Goal: Task Accomplishment & Management: Use online tool/utility

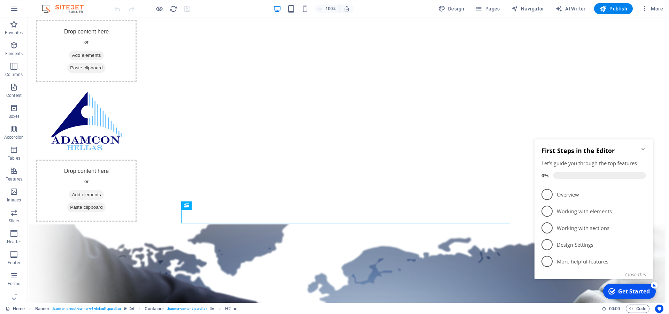
click at [645, 149] on icon "Minimize checklist" at bounding box center [644, 149] width 6 height 6
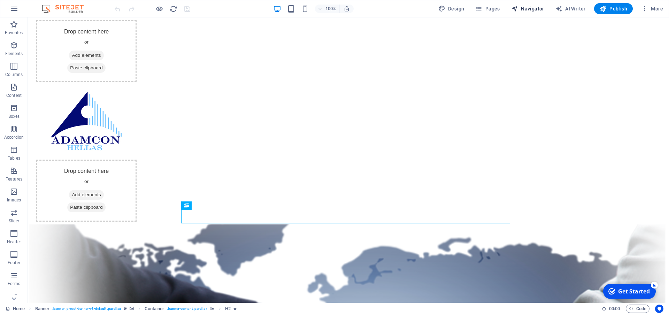
click at [528, 8] on span "Navigator" at bounding box center [527, 8] width 33 height 7
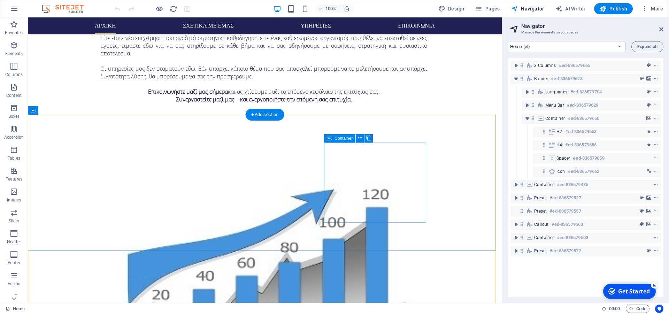
scroll to position [1237, 0]
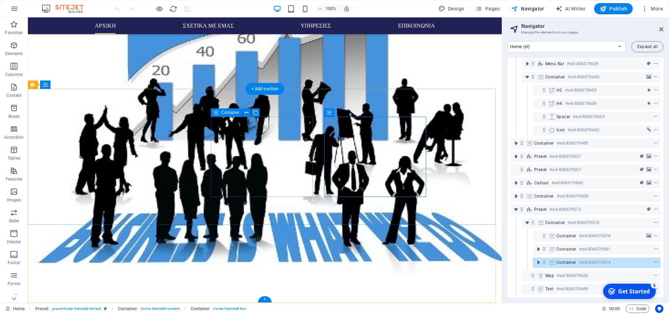
scroll to position [47, 0]
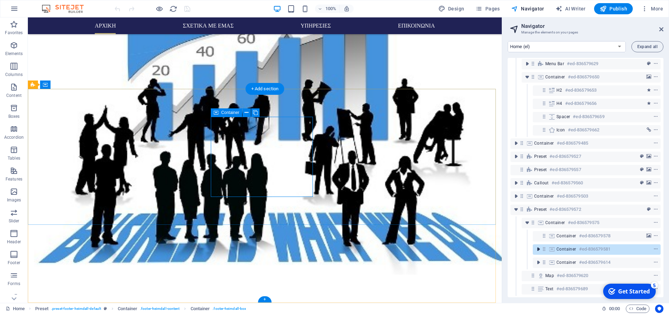
click at [537, 246] on icon "toggle-expand" at bounding box center [538, 249] width 7 height 7
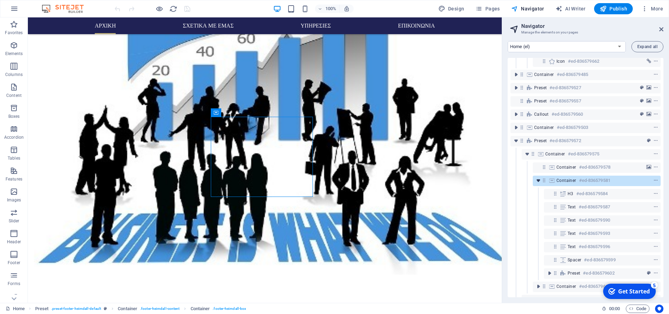
scroll to position [79, 0]
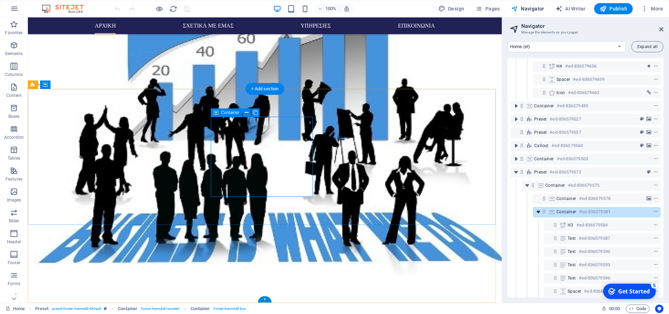
click at [538, 214] on icon "toggle-expand" at bounding box center [538, 211] width 7 height 7
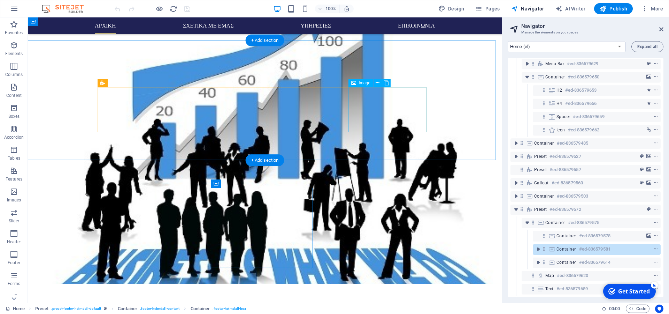
scroll to position [1166, 0]
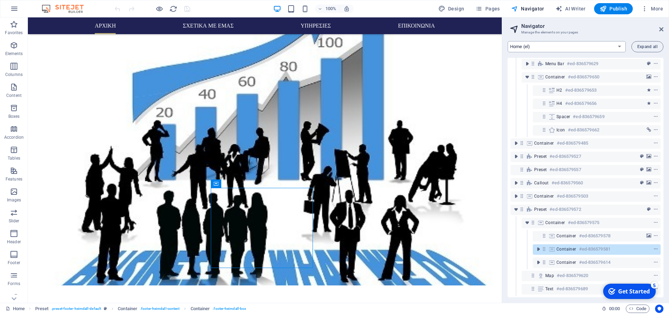
click at [508, 41] on select "Home (el) About us (el) Services (el) Pricing (el) Contact (el) Legal Notice (e…" at bounding box center [567, 46] width 118 height 11
click option "Home (en)" at bounding box center [0, 0] width 0 height 0
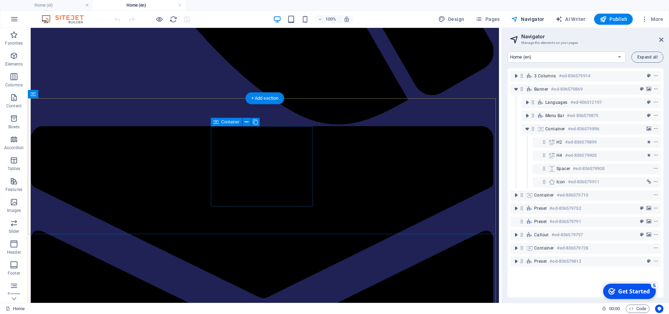
scroll to position [1242, 0]
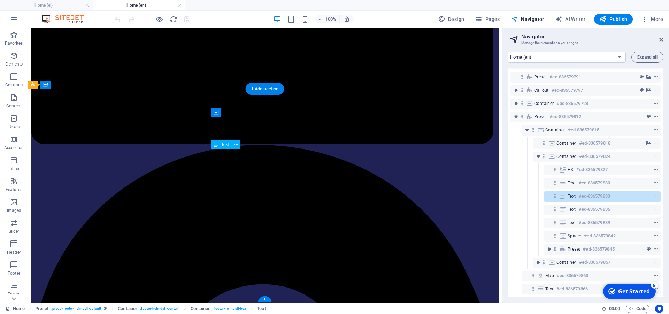
scroll to position [151, 0]
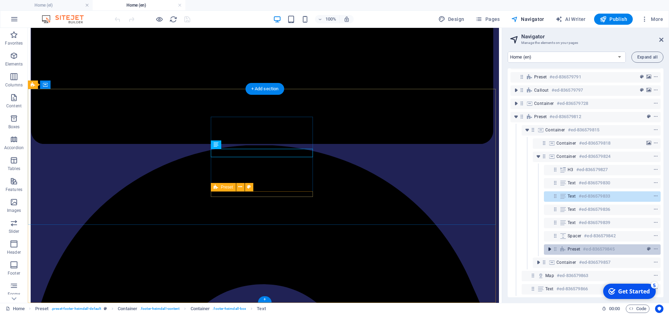
click at [549, 246] on icon "toggle-expand" at bounding box center [549, 249] width 7 height 7
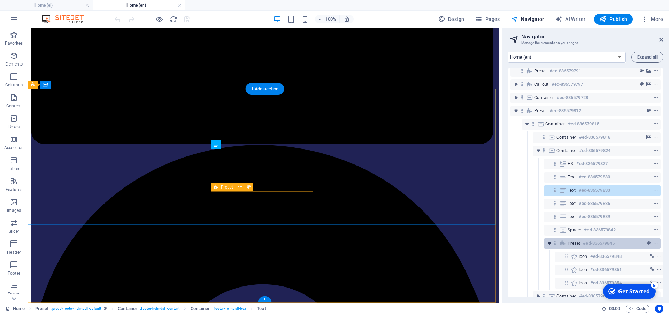
click at [549, 245] on icon "toggle-expand" at bounding box center [549, 243] width 7 height 7
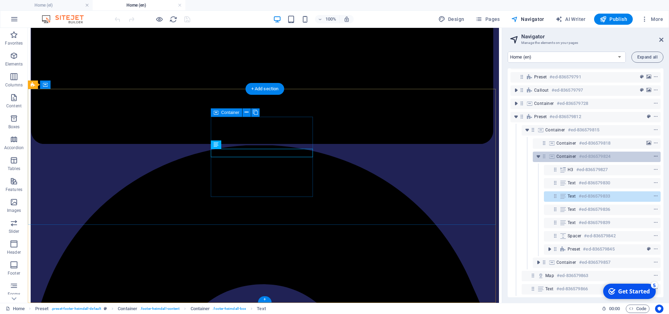
click at [654, 154] on icon "context-menu" at bounding box center [656, 156] width 5 height 5
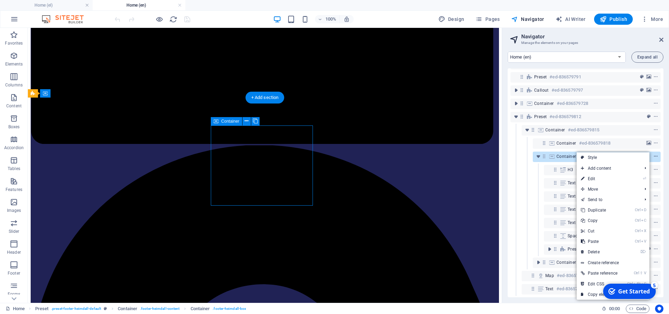
scroll to position [1233, 0]
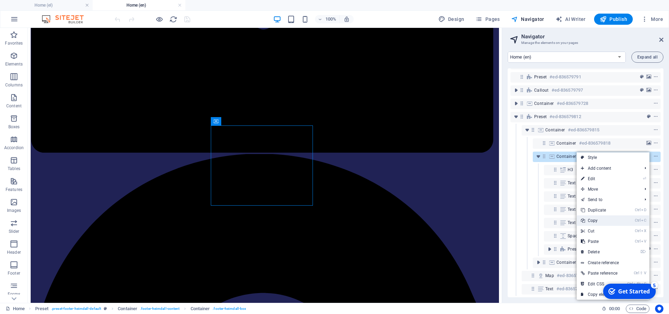
click at [607, 220] on link "Ctrl C Copy" at bounding box center [600, 220] width 47 height 10
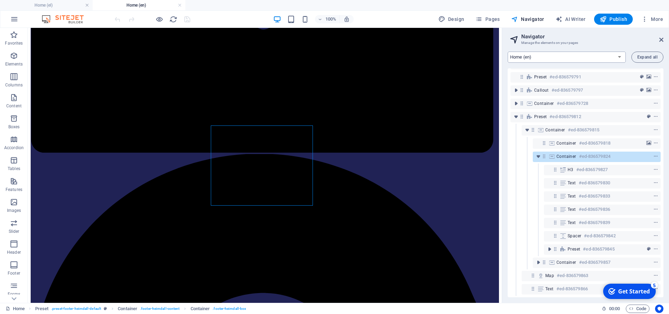
click at [508, 52] on select "Home (el) About us (el) Services (el) Pricing (el) Contact (el) Legal Notice (e…" at bounding box center [567, 57] width 118 height 11
click option "About us (en)" at bounding box center [0, 0] width 0 height 0
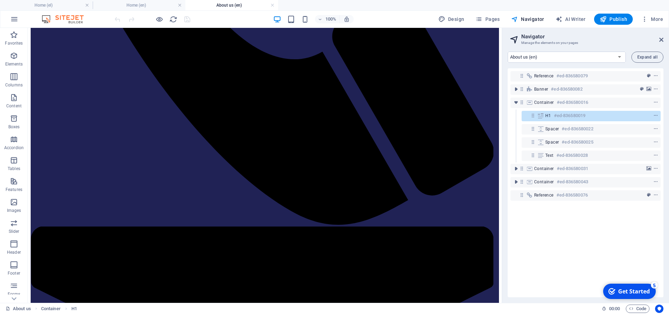
scroll to position [1014, 0]
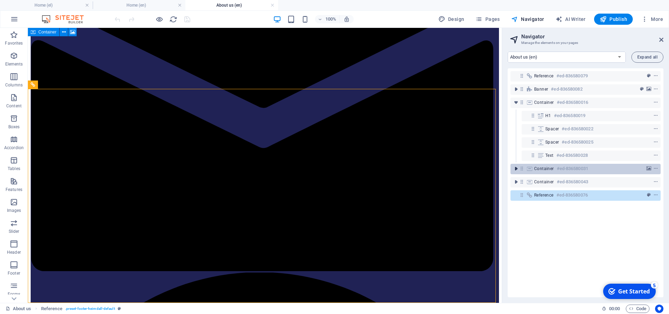
click at [514, 169] on icon "toggle-expand" at bounding box center [516, 168] width 7 height 7
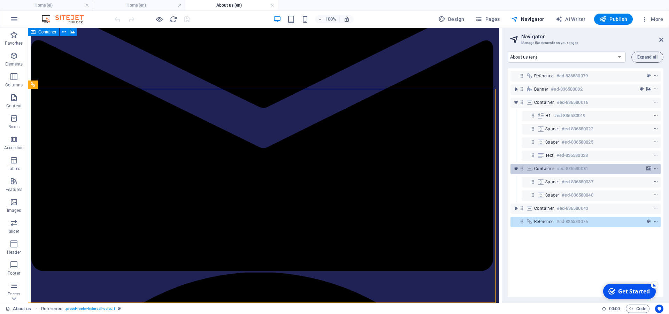
click at [514, 169] on icon "toggle-expand" at bounding box center [516, 168] width 7 height 7
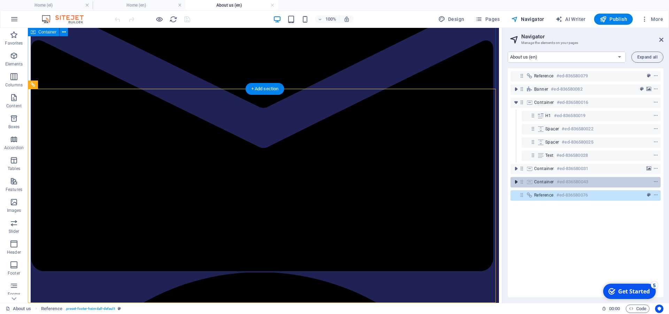
click at [515, 185] on icon "toggle-expand" at bounding box center [516, 182] width 7 height 7
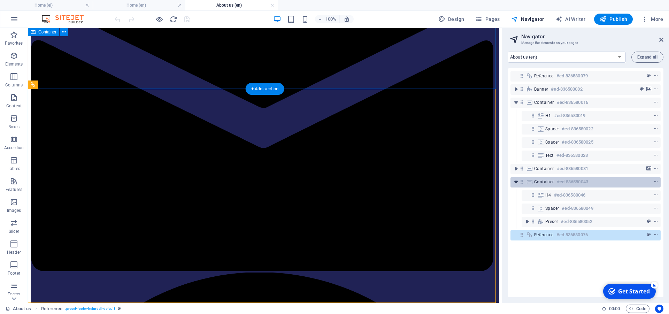
click at [515, 185] on icon "toggle-expand" at bounding box center [516, 182] width 7 height 7
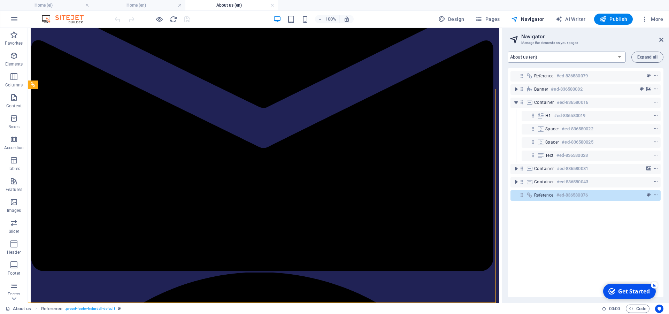
click at [508, 52] on select "Home (el) About us (el) Services (el) Pricing (el) Contact (el) Legal Notice (e…" at bounding box center [567, 57] width 118 height 11
click option "Home (en)" at bounding box center [0, 0] width 0 height 0
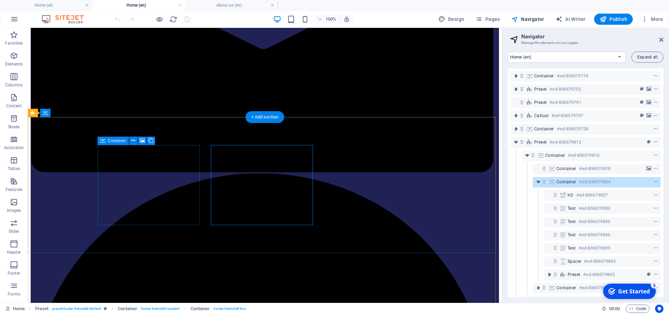
scroll to position [122, 0]
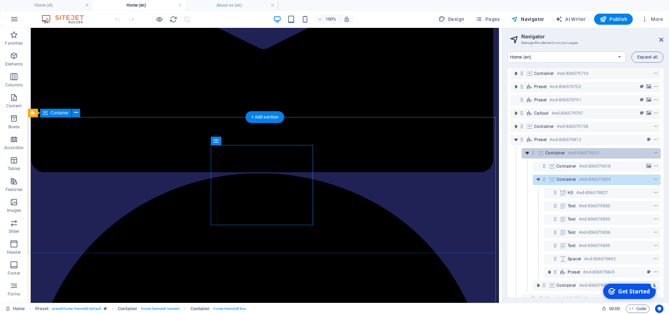
click at [524, 153] on icon "toggle-expand" at bounding box center [527, 153] width 7 height 7
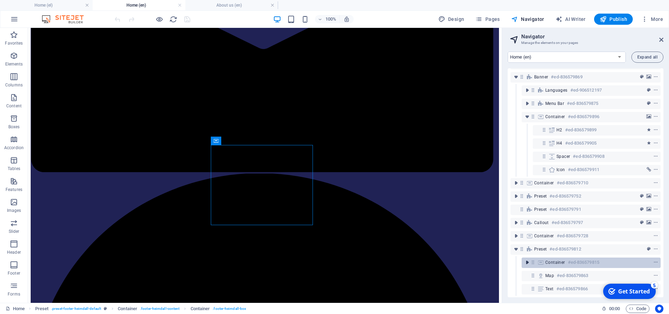
scroll to position [18, 0]
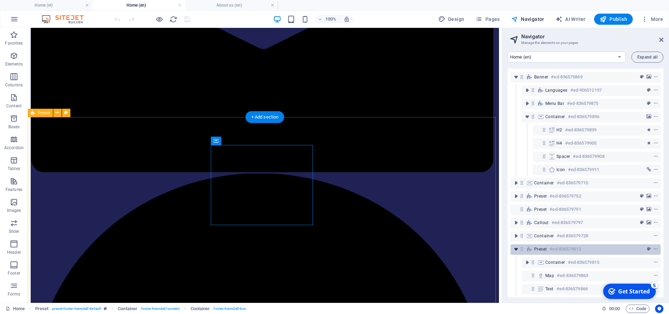
click at [516, 246] on icon "toggle-expand" at bounding box center [516, 249] width 7 height 7
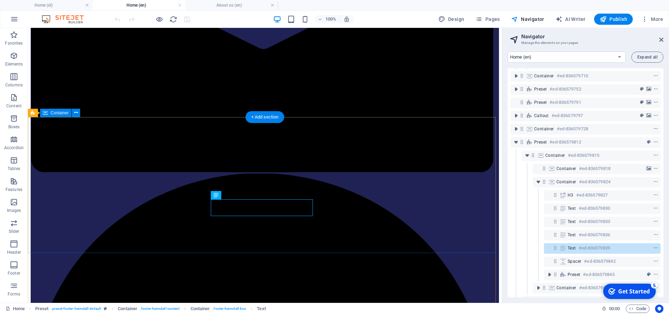
scroll to position [151, 0]
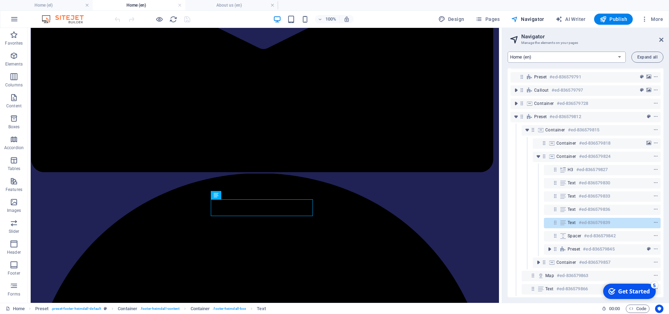
click at [508, 52] on select "Home (el) About us (el) Services (el) Pricing (el) Contact (el) Legal Notice (e…" at bounding box center [567, 57] width 118 height 11
click option "About us (en)" at bounding box center [0, 0] width 0 height 0
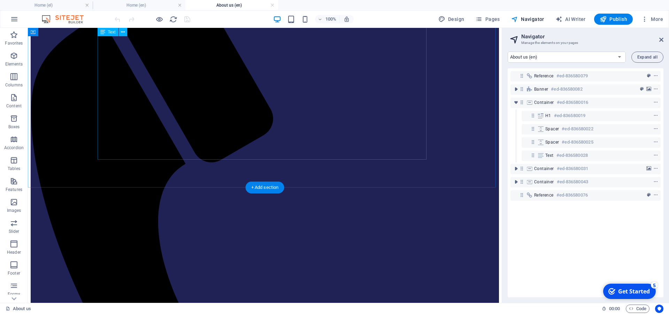
scroll to position [1014, 0]
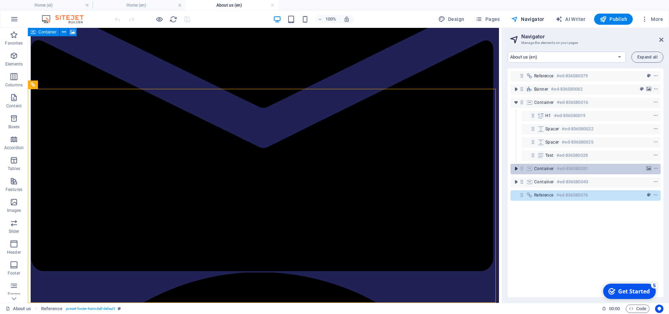
click at [514, 169] on icon "toggle-expand" at bounding box center [516, 168] width 7 height 7
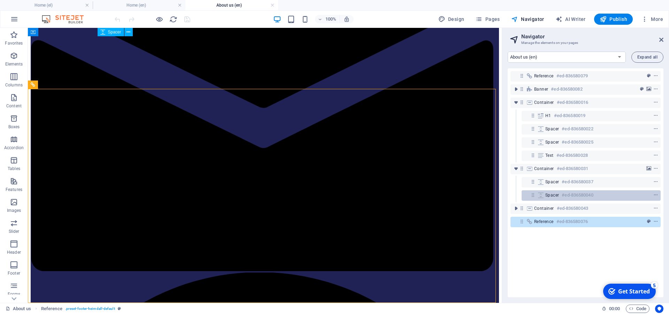
click at [558, 198] on div "Spacer #ed-836580040" at bounding box center [586, 195] width 81 height 8
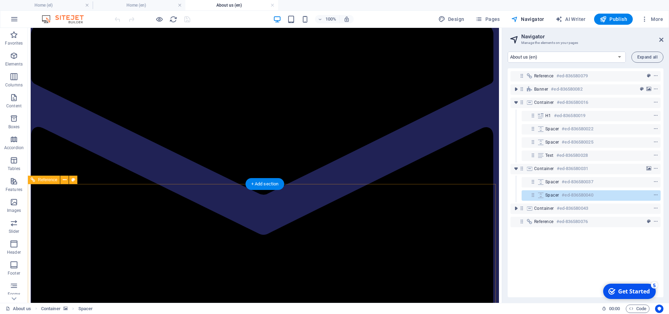
scroll to position [929, 0]
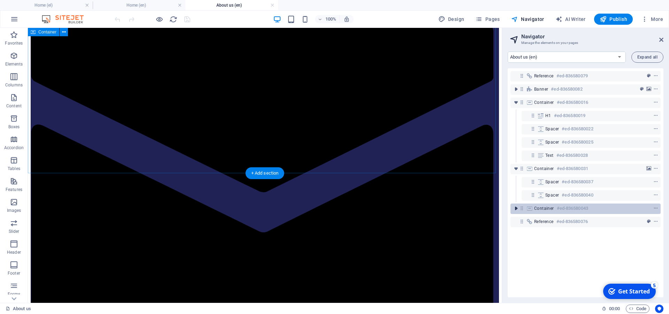
click at [518, 209] on icon "toggle-expand" at bounding box center [516, 208] width 7 height 7
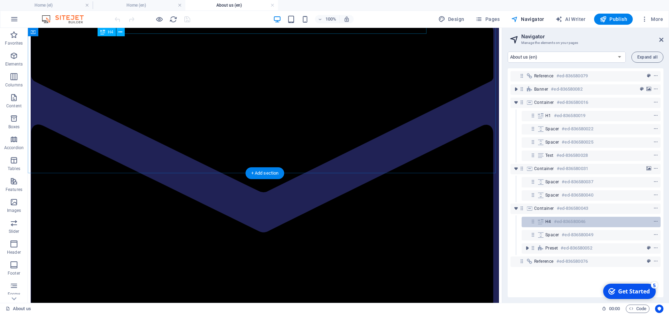
click at [574, 222] on h6 "#ed-836580046" at bounding box center [569, 222] width 31 height 8
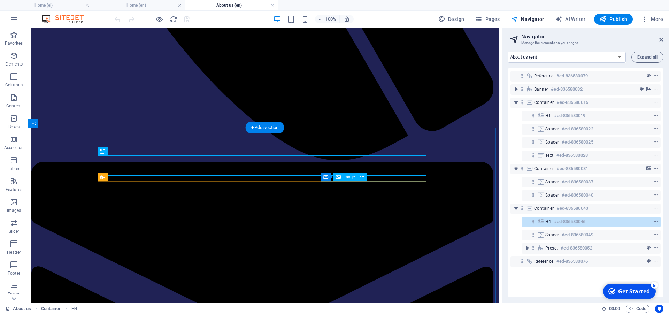
scroll to position [1014, 0]
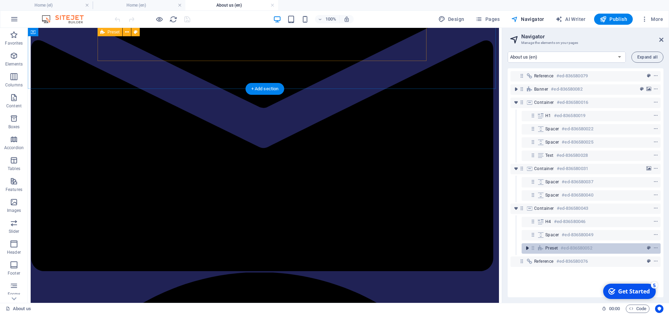
click at [525, 249] on icon "toggle-expand" at bounding box center [527, 248] width 7 height 7
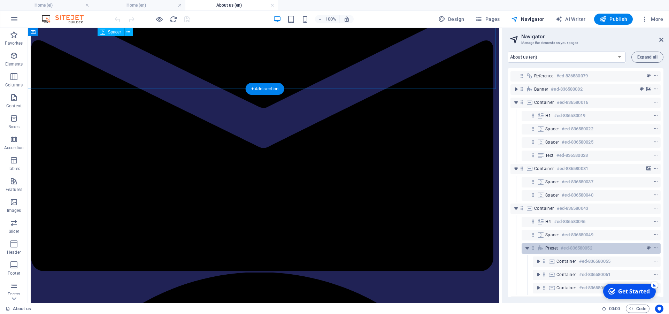
scroll to position [18, 0]
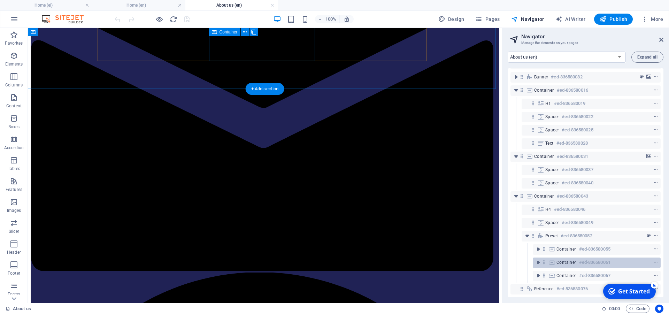
click at [590, 258] on h6 "#ed-836580061" at bounding box center [594, 262] width 31 height 8
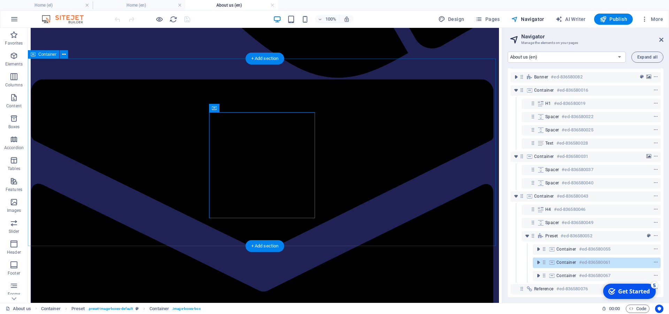
scroll to position [999, 0]
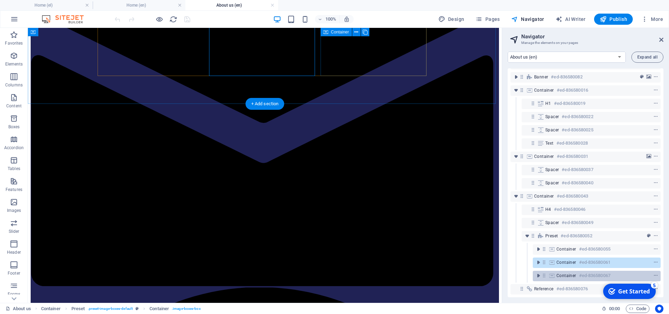
click at [567, 273] on div "Container #ed-836580067" at bounding box center [591, 276] width 69 height 8
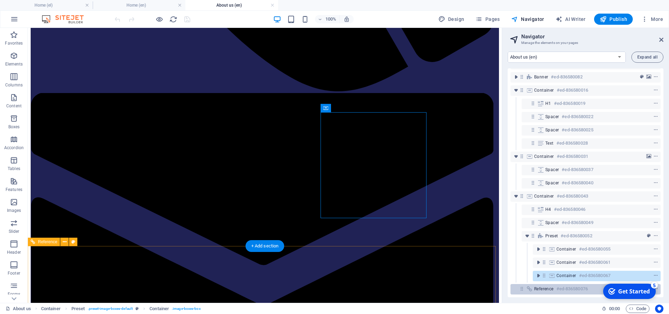
click at [560, 285] on h6 "#ed-836580076" at bounding box center [572, 289] width 31 height 8
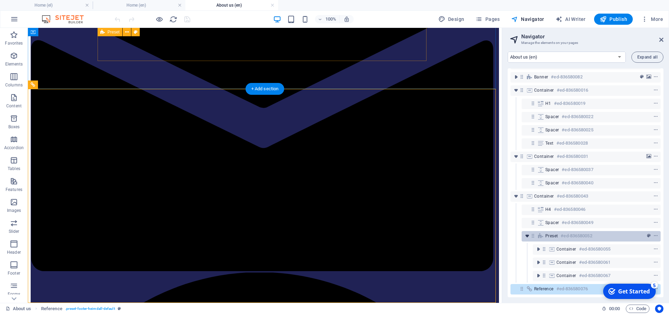
click at [528, 233] on icon "toggle-expand" at bounding box center [527, 236] width 7 height 7
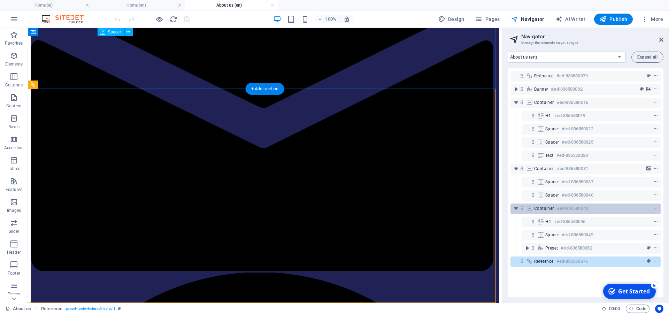
scroll to position [0, 0]
click at [517, 208] on icon "toggle-expand" at bounding box center [516, 208] width 7 height 7
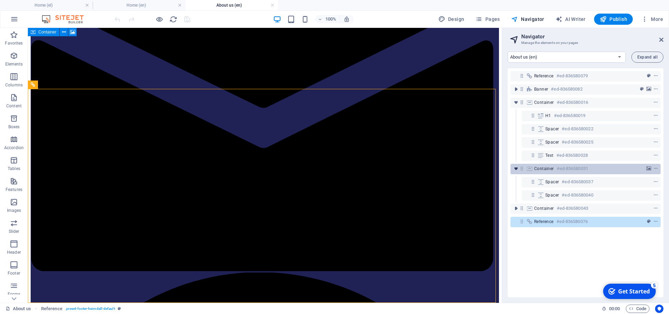
click at [515, 168] on icon "toggle-expand" at bounding box center [516, 168] width 7 height 7
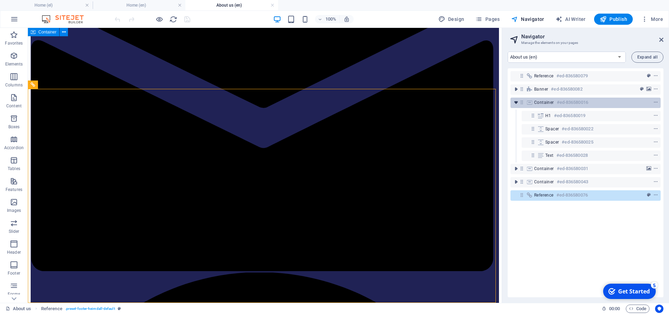
click at [515, 102] on icon "toggle-expand" at bounding box center [516, 102] width 7 height 7
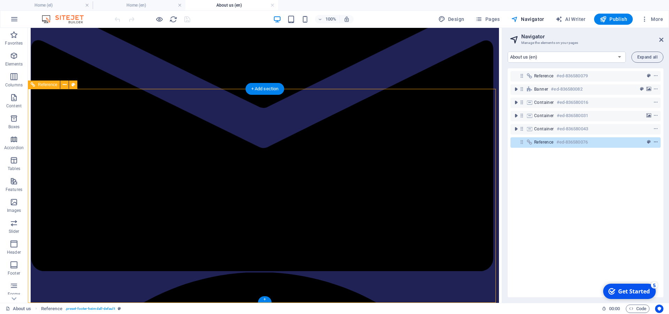
click at [654, 143] on icon "context-menu" at bounding box center [656, 142] width 5 height 5
click at [654, 142] on icon "context-menu" at bounding box center [656, 142] width 5 height 5
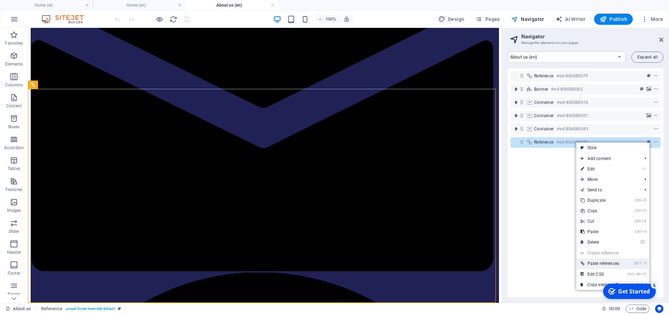
click at [610, 263] on link "Ctrl ⇧ V Paste references" at bounding box center [600, 263] width 47 height 10
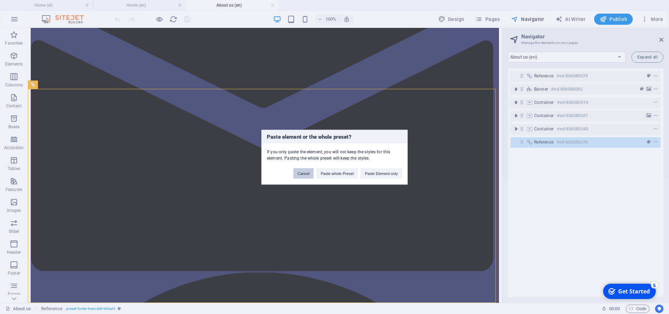
click at [305, 172] on button "Cancel" at bounding box center [304, 173] width 20 height 10
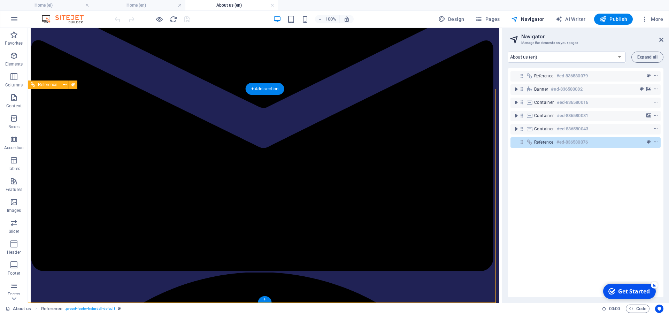
click at [508, 52] on select "Home (el) About us (el) Services (el) Pricing (el) Contact (el) Legal Notice (e…" at bounding box center [567, 57] width 118 height 11
click option "Home (en)" at bounding box center [0, 0] width 0 height 0
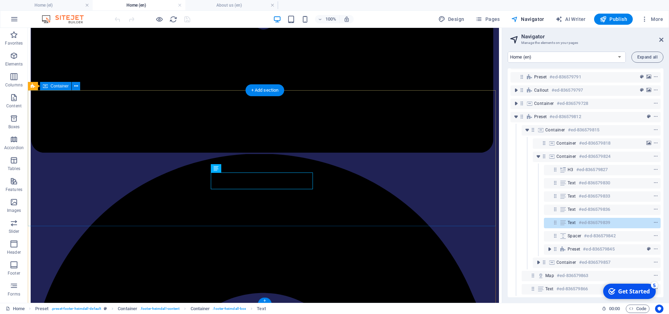
scroll to position [1242, 0]
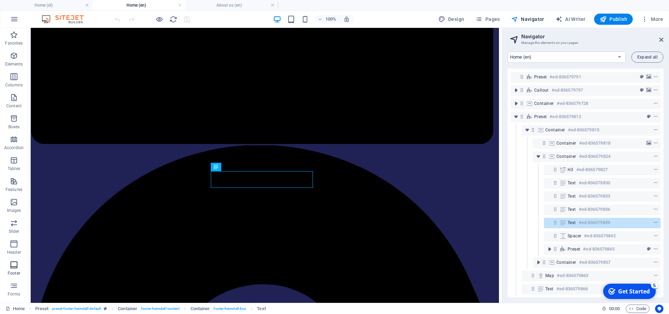
click at [5, 268] on span "Footer" at bounding box center [14, 269] width 28 height 17
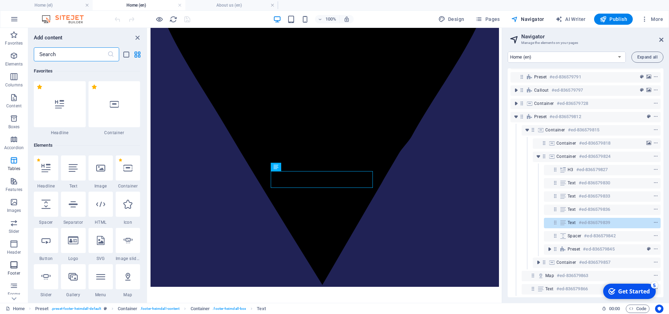
scroll to position [4616, 0]
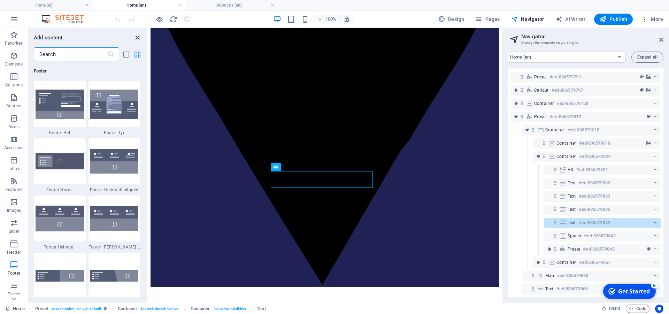
click at [139, 37] on icon "close panel" at bounding box center [138, 38] width 8 height 8
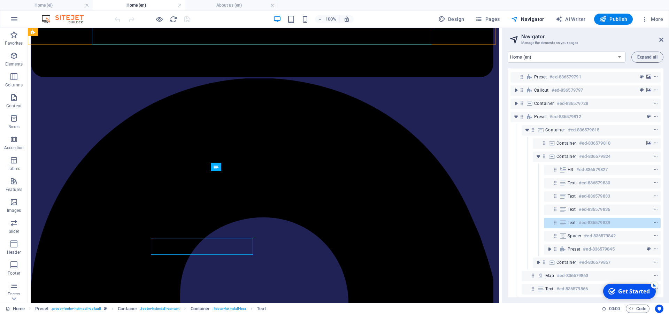
scroll to position [1242, 0]
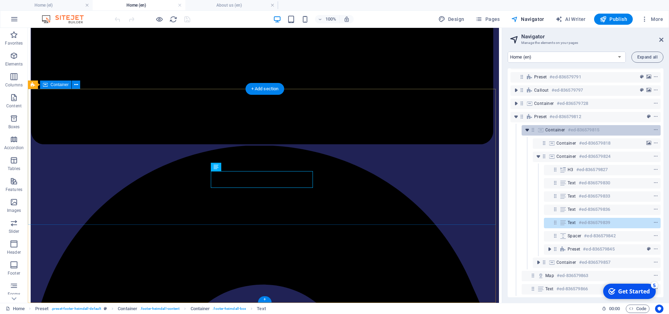
click at [529, 127] on icon "toggle-expand" at bounding box center [527, 130] width 7 height 7
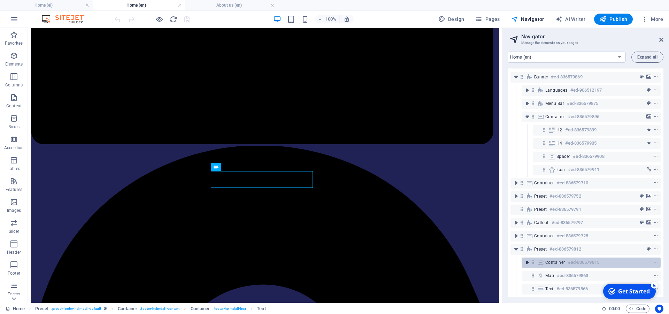
scroll to position [18, 0]
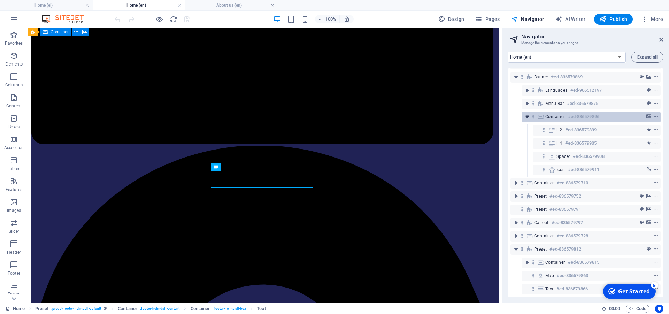
click at [524, 113] on icon "toggle-expand" at bounding box center [527, 116] width 7 height 7
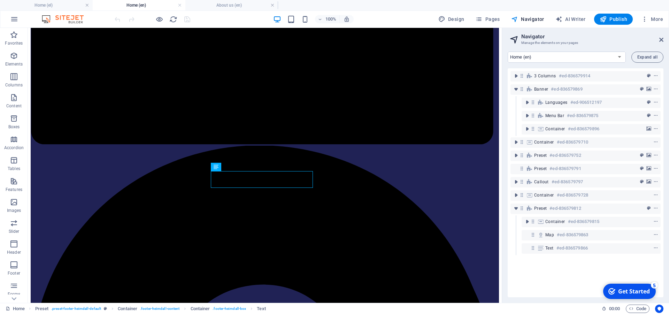
scroll to position [0, 0]
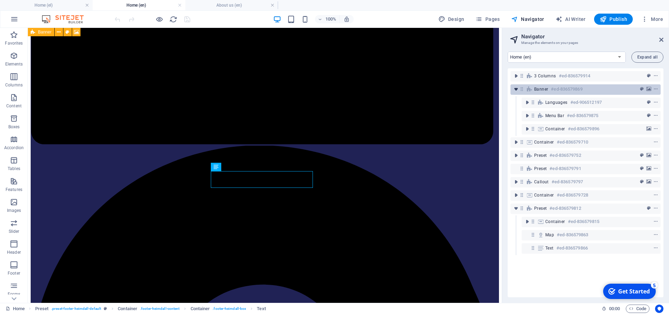
click at [515, 89] on icon "toggle-expand" at bounding box center [516, 89] width 7 height 7
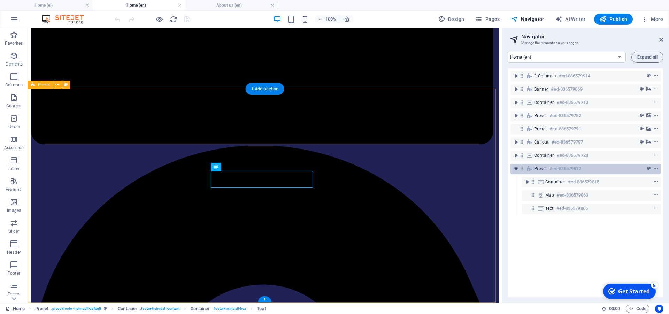
click at [515, 167] on icon "toggle-expand" at bounding box center [516, 168] width 7 height 7
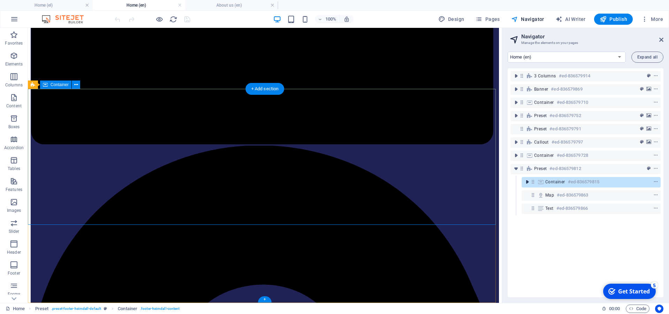
click at [526, 182] on icon "toggle-expand" at bounding box center [527, 182] width 7 height 7
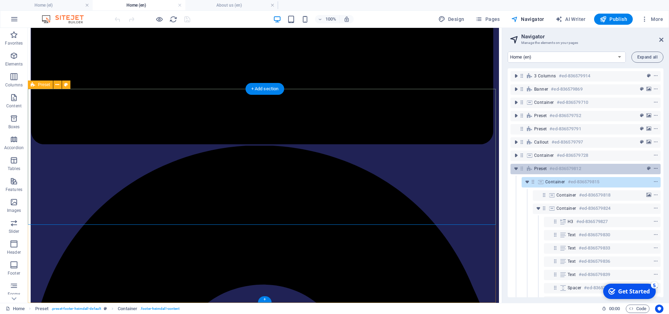
click at [654, 168] on icon "context-menu" at bounding box center [656, 168] width 5 height 5
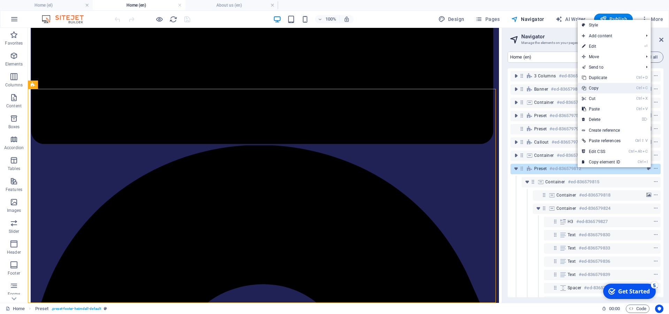
click at [603, 89] on link "Ctrl C Copy" at bounding box center [601, 88] width 47 height 10
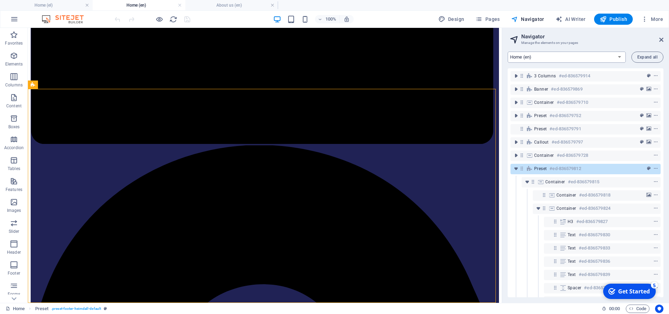
click at [508, 52] on select "Home (el) About us (el) Services (el) Pricing (el) Contact (el) Legal Notice (e…" at bounding box center [567, 57] width 118 height 11
select select "16077544-en"
click option "About us (en)" at bounding box center [0, 0] width 0 height 0
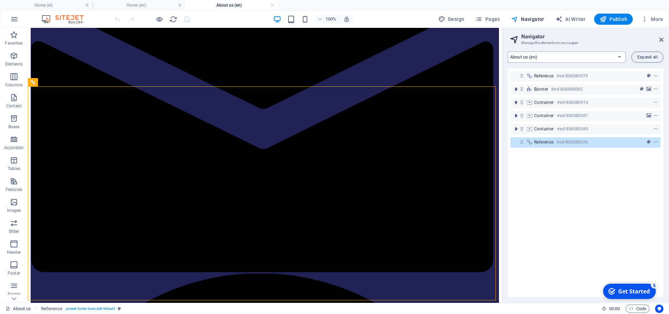
scroll to position [1014, 0]
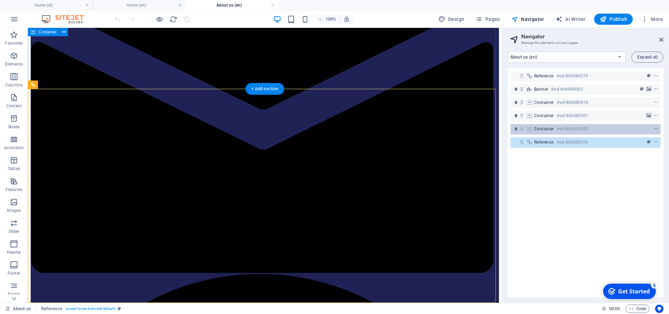
click at [585, 132] on h6 "#ed-836580043" at bounding box center [572, 129] width 31 height 8
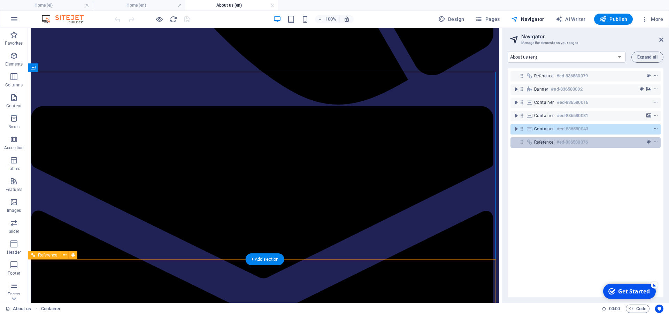
click at [587, 143] on h6 "#ed-836580076" at bounding box center [572, 142] width 31 height 8
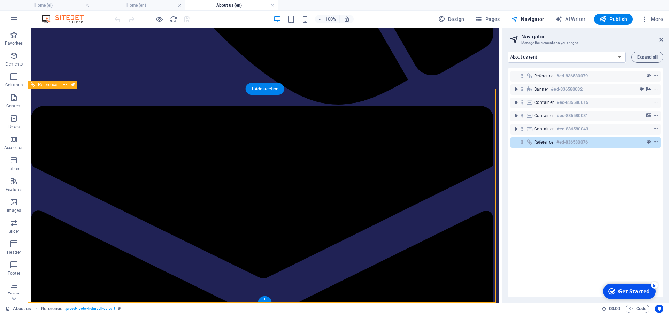
scroll to position [1014, 0]
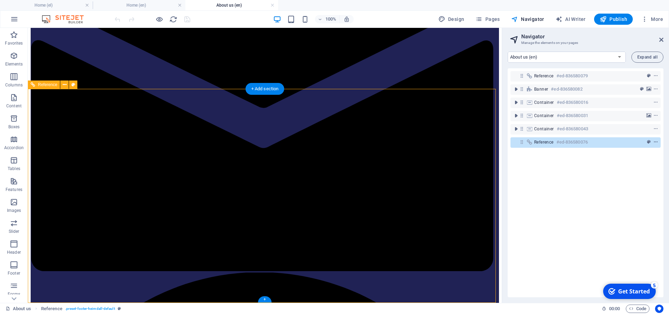
click at [654, 143] on icon "context-menu" at bounding box center [656, 142] width 5 height 5
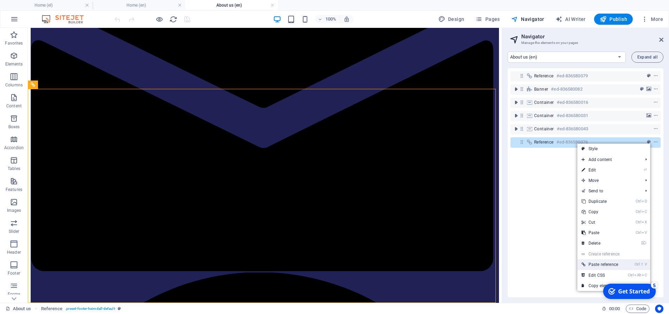
click at [605, 264] on link "Ctrl ⇧ V Paste reference" at bounding box center [601, 264] width 47 height 10
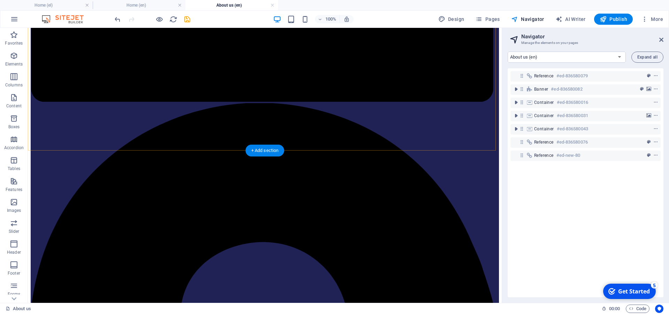
scroll to position [1192, 0]
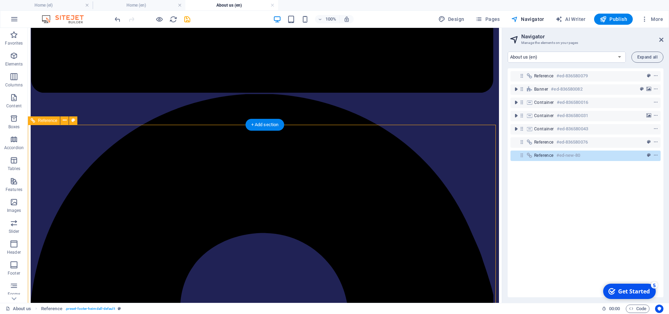
click at [522, 159] on div "Reference #ed-new-80" at bounding box center [586, 156] width 150 height 10
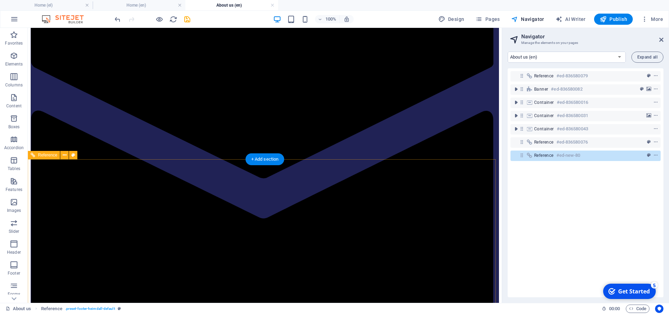
scroll to position [1228, 0]
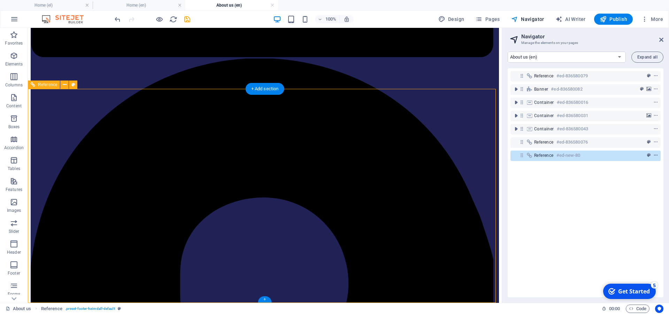
click at [654, 157] on icon "context-menu" at bounding box center [656, 155] width 5 height 5
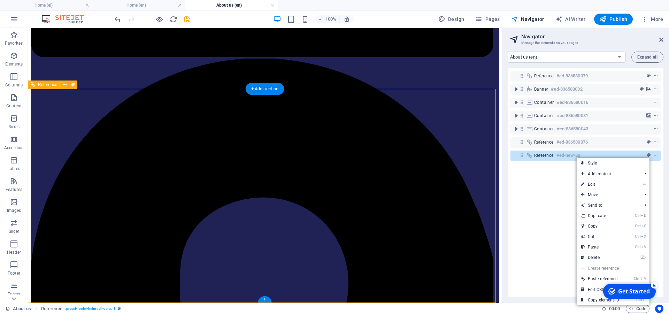
click at [654, 157] on icon "context-menu" at bounding box center [656, 155] width 5 height 5
click at [647, 155] on icon "preset" at bounding box center [648, 155] width 3 height 5
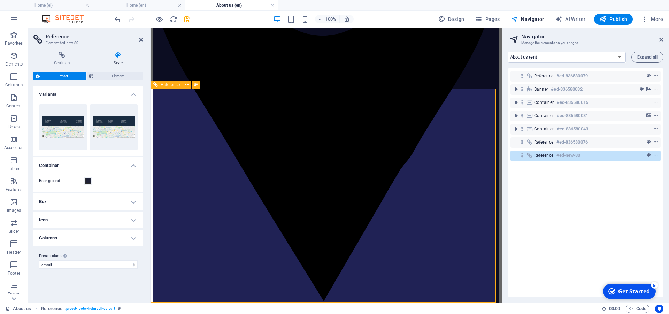
click at [125, 58] on icon at bounding box center [118, 55] width 50 height 7
click at [117, 60] on h4 "Style" at bounding box center [118, 59] width 50 height 15
click at [118, 79] on span "Element" at bounding box center [118, 76] width 45 height 8
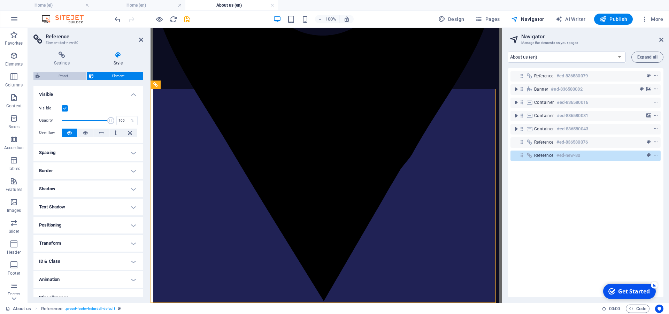
click at [62, 79] on span "Preset" at bounding box center [63, 76] width 42 height 8
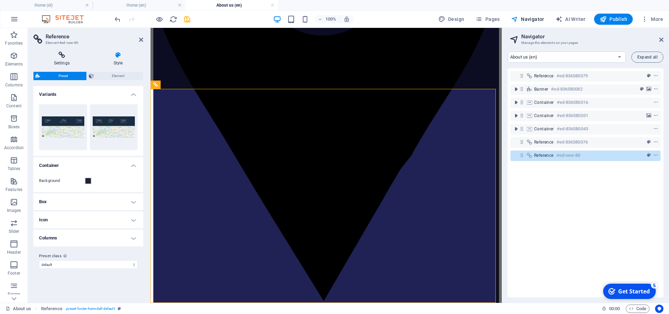
click at [71, 63] on h4 "Settings" at bounding box center [63, 59] width 60 height 15
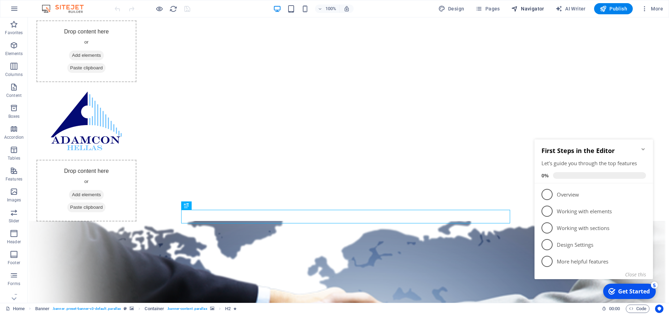
click at [546, 8] on button "Navigator" at bounding box center [528, 8] width 39 height 11
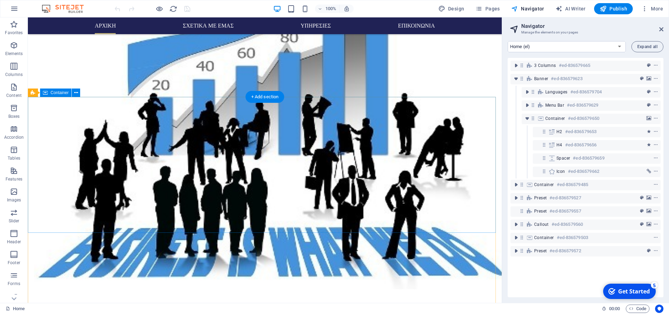
scroll to position [1237, 0]
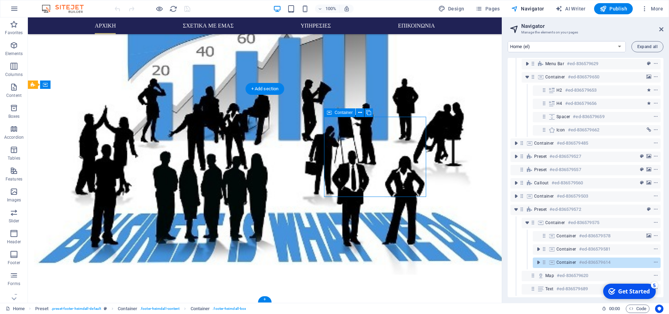
scroll to position [47, 0]
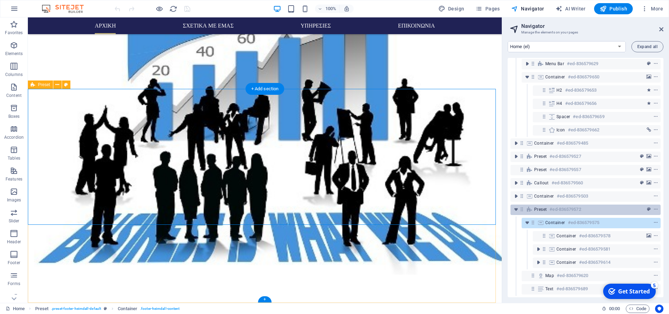
click at [559, 205] on h6 "#ed-836579572" at bounding box center [565, 209] width 31 height 8
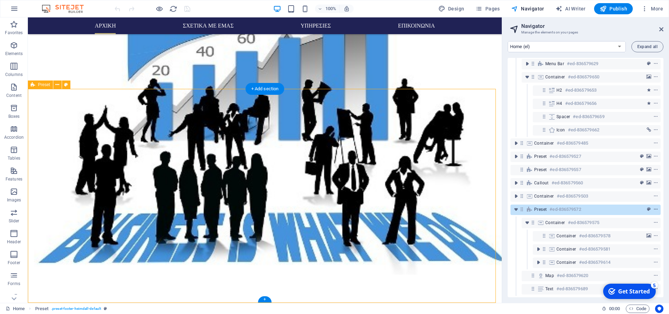
click at [653, 207] on span "context-menu" at bounding box center [656, 209] width 7 height 5
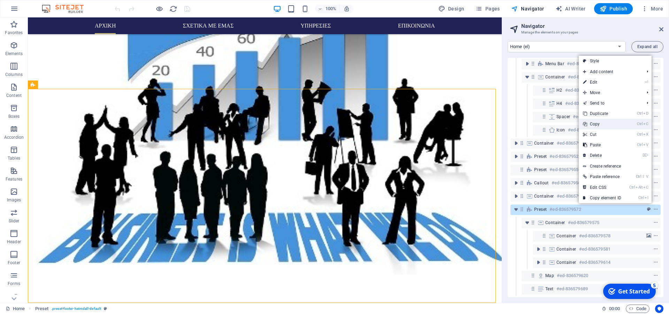
click at [599, 124] on link "Ctrl C Copy" at bounding box center [602, 124] width 47 height 10
click at [508, 41] on select "Home (el) About us (el) Services (el) Pricing (el) Contact (el) Legal Notice (e…" at bounding box center [567, 46] width 118 height 11
select select "16077544-en"
click option "About us (en)" at bounding box center [0, 0] width 0 height 0
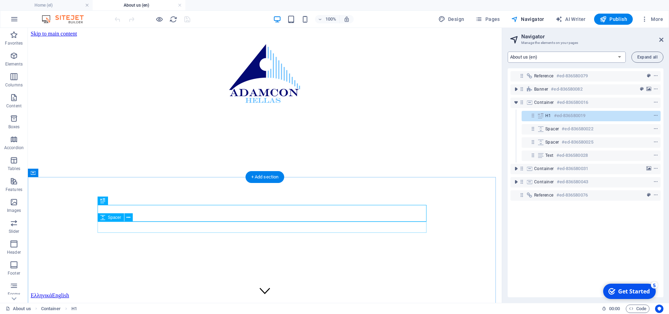
scroll to position [0, 0]
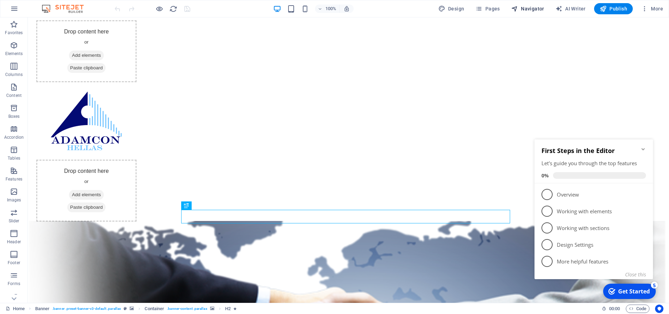
click at [531, 7] on span "Navigator" at bounding box center [527, 8] width 33 height 7
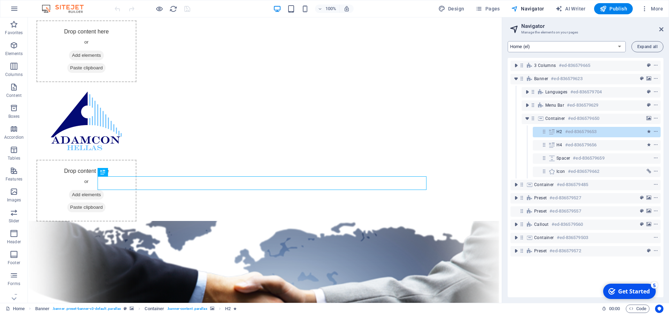
click at [508, 41] on select "Home (el) About us (el) Services (el) Pricing (el) Contact (el) Legal Notice (e…" at bounding box center [567, 46] width 118 height 11
click option "Home (en)" at bounding box center [0, 0] width 0 height 0
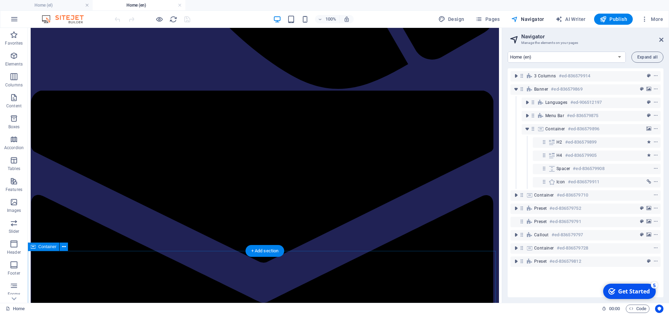
scroll to position [1174, 0]
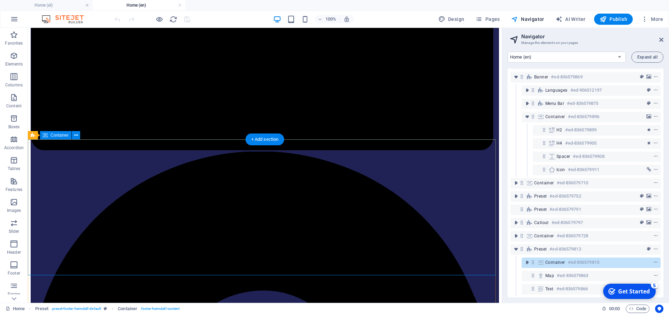
scroll to position [1242, 0]
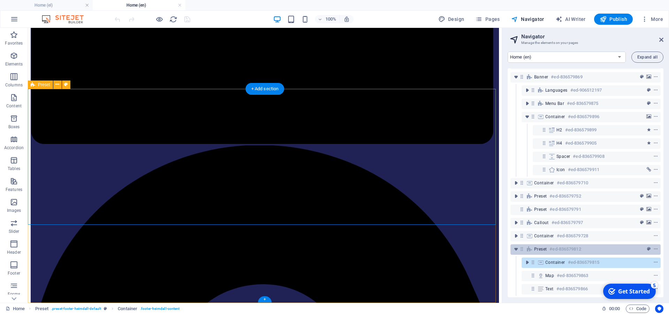
click at [546, 246] on span "Preset" at bounding box center [540, 249] width 13 height 6
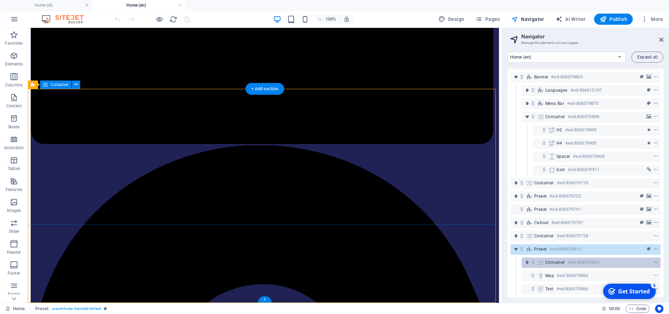
click at [557, 260] on span "Container" at bounding box center [556, 263] width 20 height 6
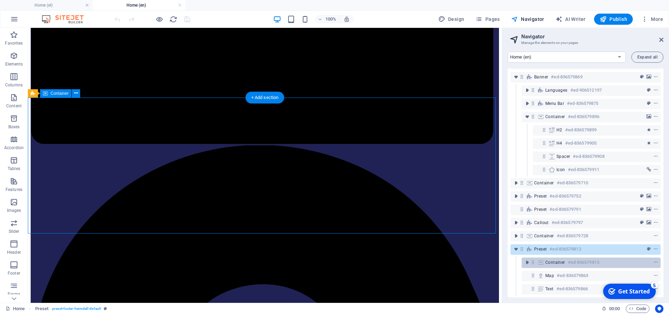
scroll to position [1233, 0]
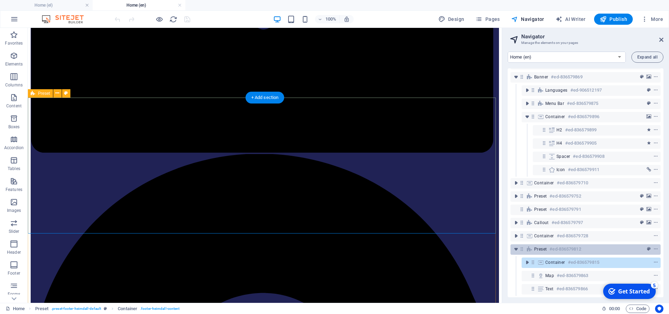
click at [564, 245] on h6 "#ed-836579812" at bounding box center [565, 249] width 31 height 8
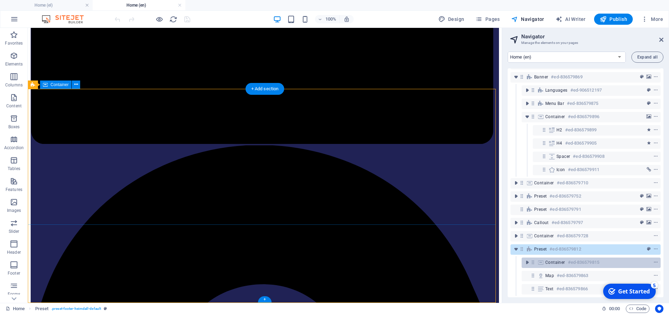
click at [561, 260] on span "Container" at bounding box center [556, 263] width 20 height 6
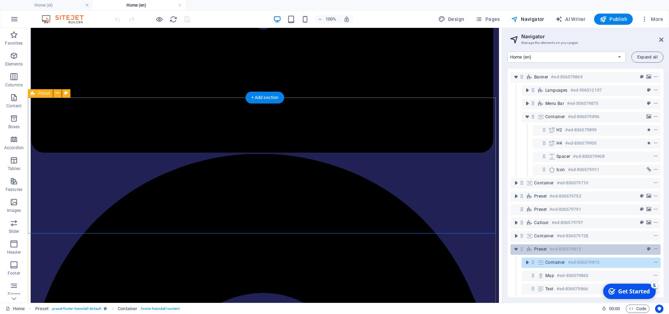
click at [572, 246] on h6 "#ed-836579812" at bounding box center [565, 249] width 31 height 8
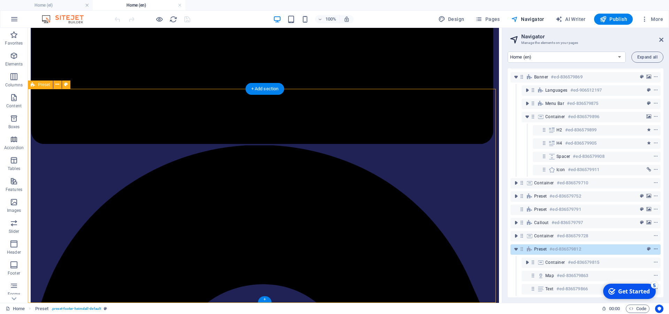
click at [654, 247] on icon "context-menu" at bounding box center [656, 249] width 5 height 5
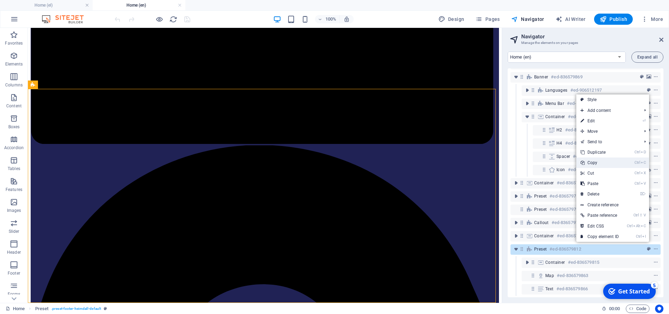
click at [600, 160] on link "Ctrl C Copy" at bounding box center [600, 163] width 47 height 10
click at [508, 52] on select "Home (el) About us (el) Services (el) Pricing (el) Contact (el) Legal Notice (e…" at bounding box center [567, 57] width 118 height 11
click option "About us (en)" at bounding box center [0, 0] width 0 height 0
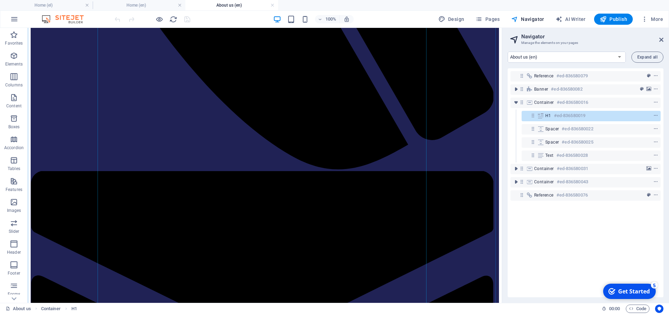
scroll to position [1014, 0]
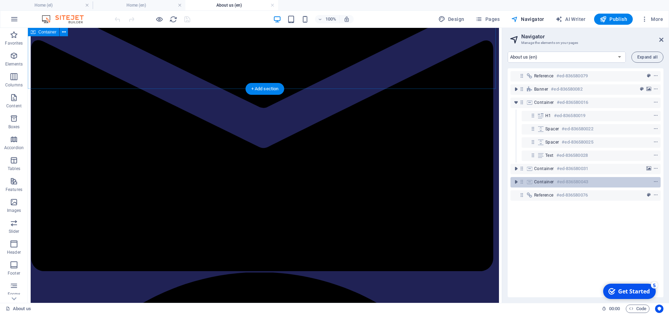
click at [564, 183] on h6 "#ed-836580043" at bounding box center [572, 182] width 31 height 8
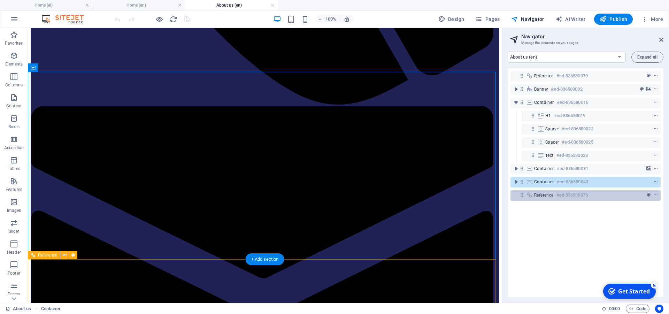
click at [562, 198] on h6 "#ed-836580076" at bounding box center [572, 195] width 31 height 8
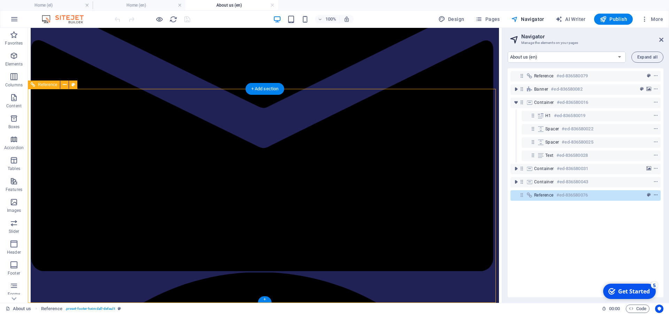
click at [654, 195] on icon "context-menu" at bounding box center [656, 195] width 5 height 5
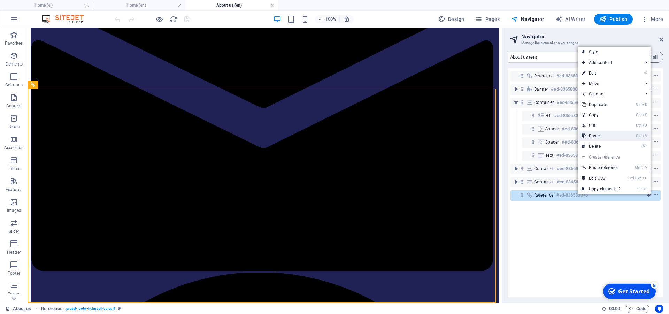
click at [599, 133] on link "Ctrl V Paste" at bounding box center [601, 136] width 47 height 10
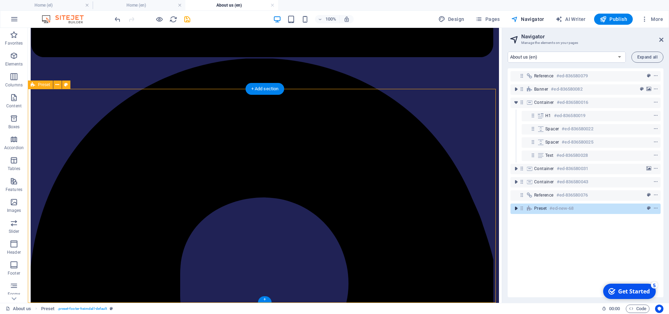
click at [515, 209] on icon "toggle-expand" at bounding box center [516, 208] width 7 height 7
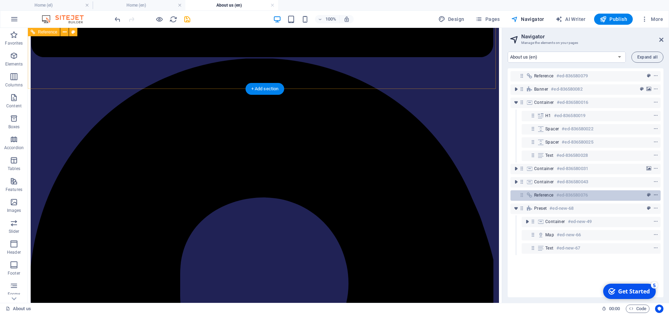
click at [654, 197] on icon "context-menu" at bounding box center [656, 195] width 5 height 5
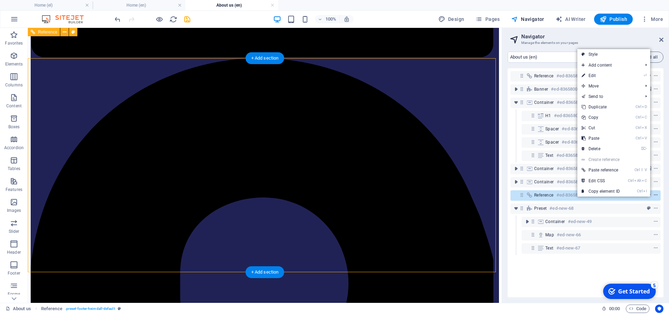
scroll to position [1044, 0]
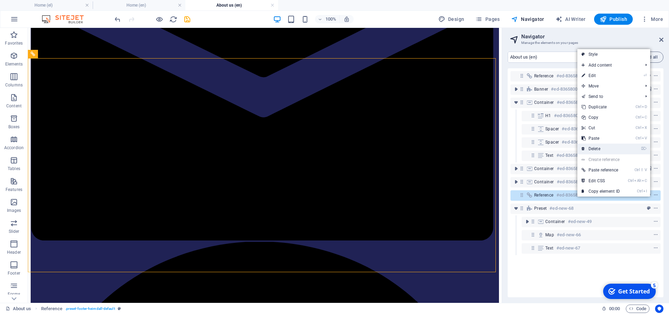
click at [599, 150] on link "⌦ Delete" at bounding box center [601, 149] width 47 height 10
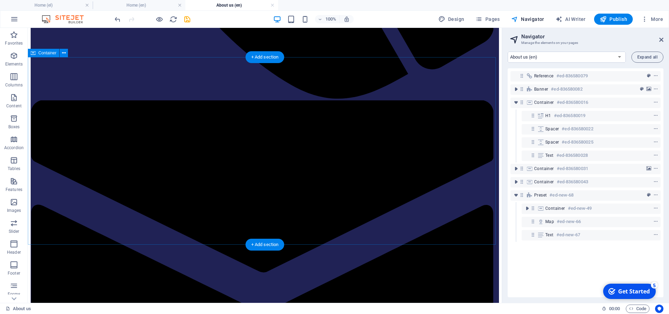
scroll to position [836, 0]
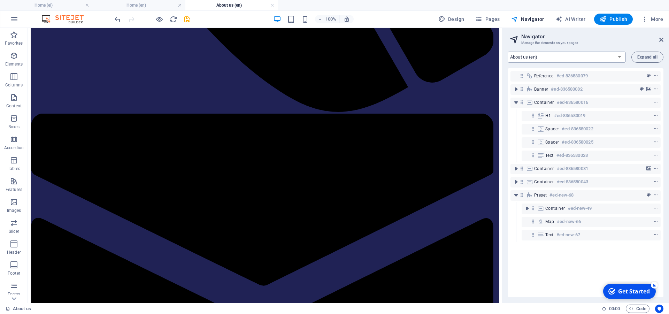
click at [508, 52] on select "Home (el) About us (el) Services (el) Pricing (el) Contact (el) Legal Notice (e…" at bounding box center [567, 57] width 118 height 11
click option "Services (en)" at bounding box center [0, 0] width 0 height 0
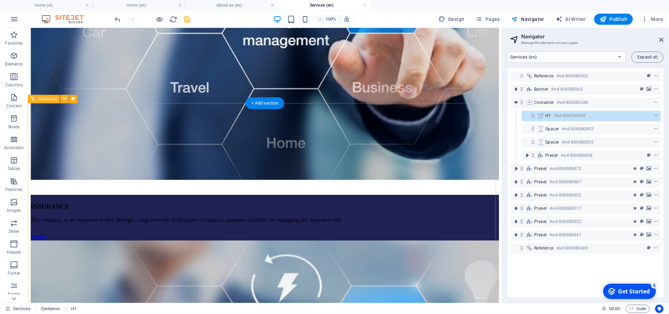
scroll to position [2955, 0]
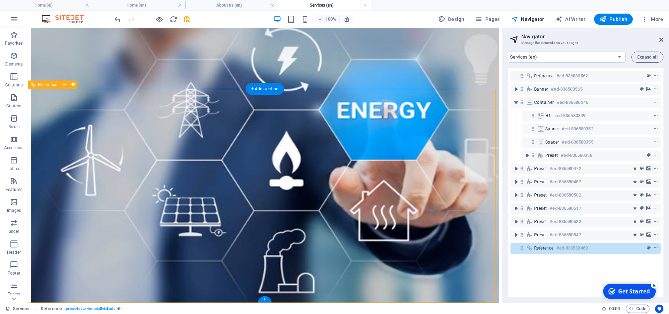
click at [654, 249] on icon "context-menu" at bounding box center [656, 248] width 5 height 5
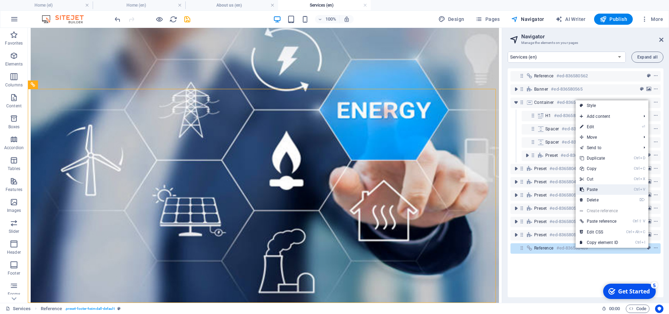
click at [599, 190] on link "Ctrl V Paste" at bounding box center [599, 189] width 47 height 10
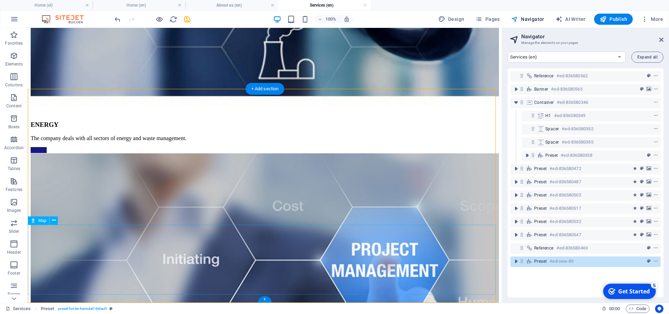
scroll to position [3063, 0]
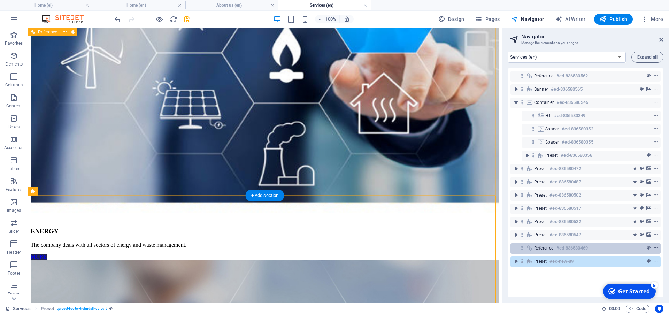
click at [654, 249] on icon "context-menu" at bounding box center [656, 248] width 5 height 5
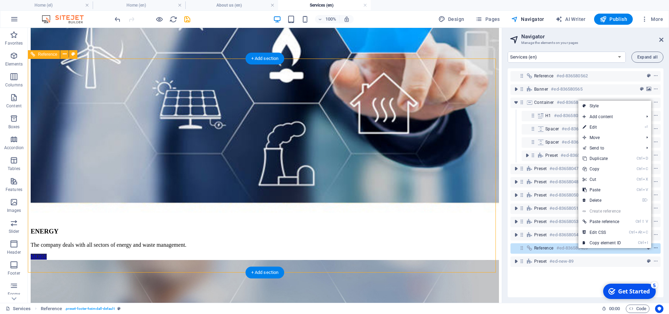
scroll to position [2986, 0]
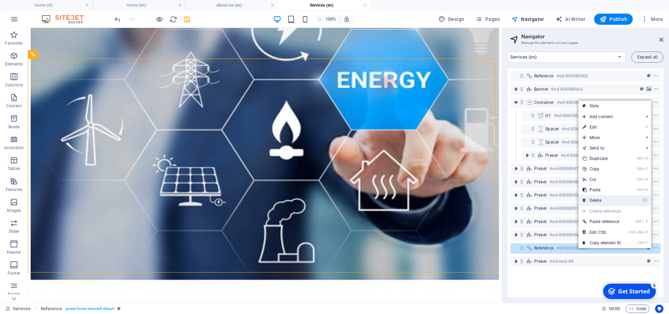
click at [607, 199] on link "⌦ Delete" at bounding box center [602, 200] width 47 height 10
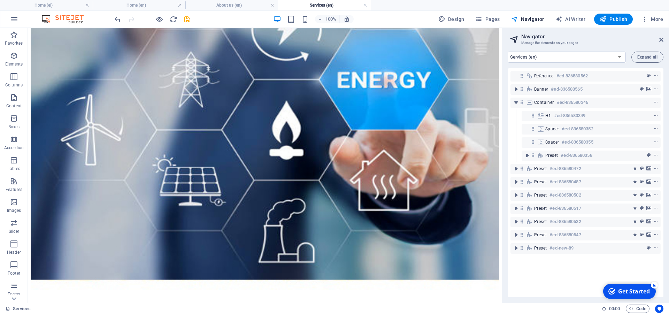
scroll to position [2955, 0]
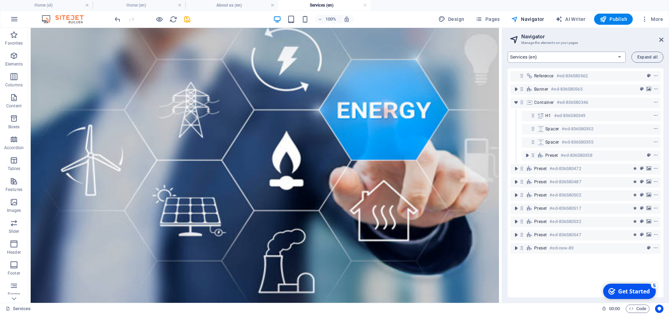
click at [508, 52] on select "Home (el) About us (el) Services (el) Pricing (el) Contact (el) Legal Notice (e…" at bounding box center [567, 57] width 118 height 11
click option "Contact (en)" at bounding box center [0, 0] width 0 height 0
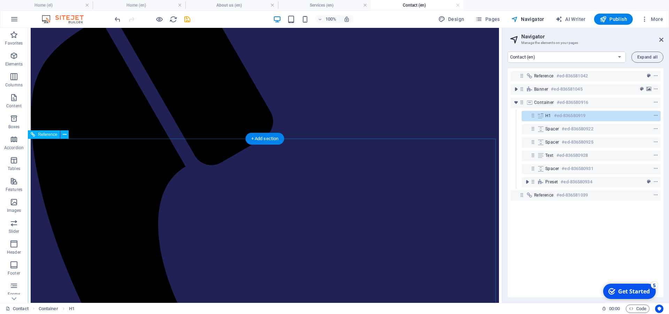
scroll to position [441, 0]
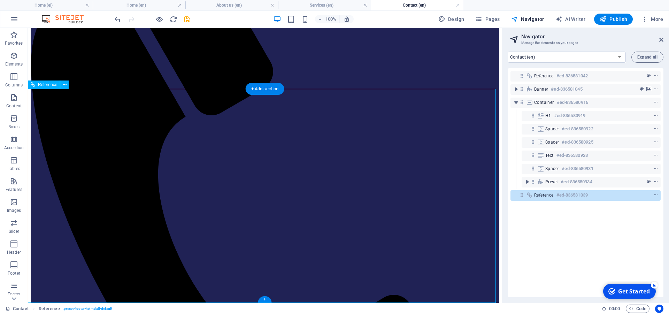
click at [654, 197] on icon "context-menu" at bounding box center [656, 195] width 5 height 5
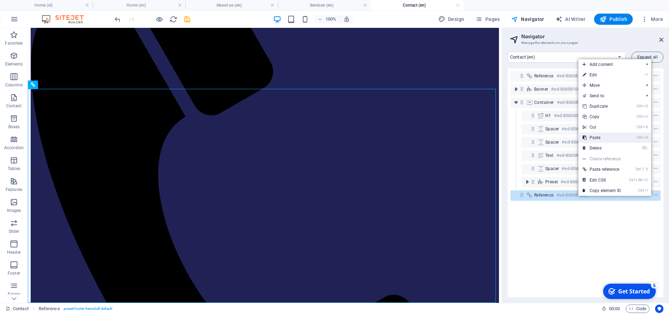
click at [602, 137] on link "Ctrl V Paste" at bounding box center [602, 137] width 47 height 10
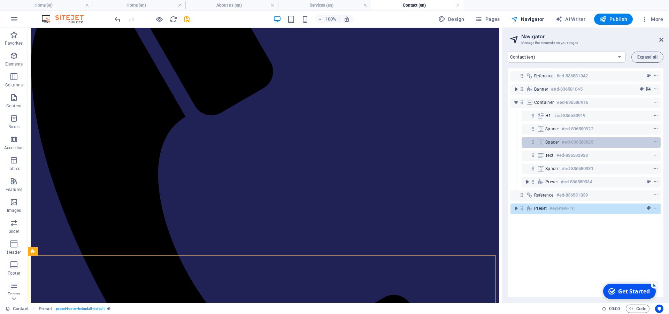
scroll to position [655, 0]
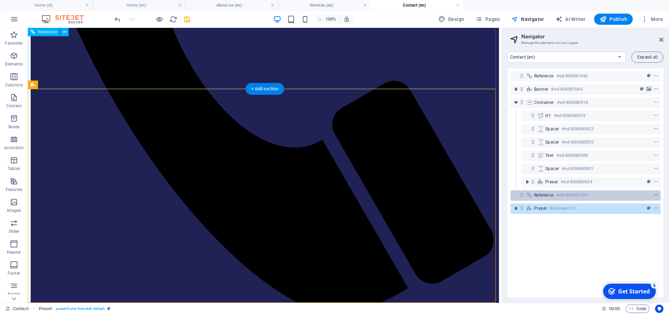
click at [654, 196] on icon "context-menu" at bounding box center [656, 195] width 5 height 5
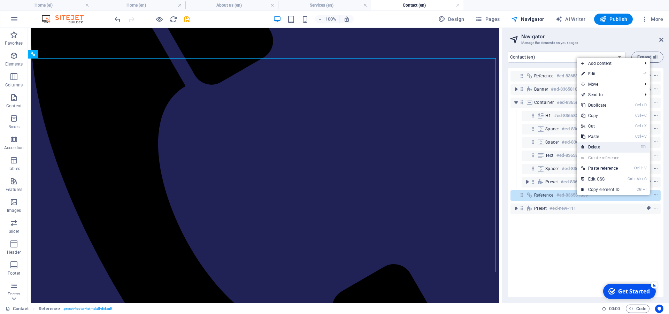
click at [595, 149] on link "⌦ Delete" at bounding box center [600, 147] width 47 height 10
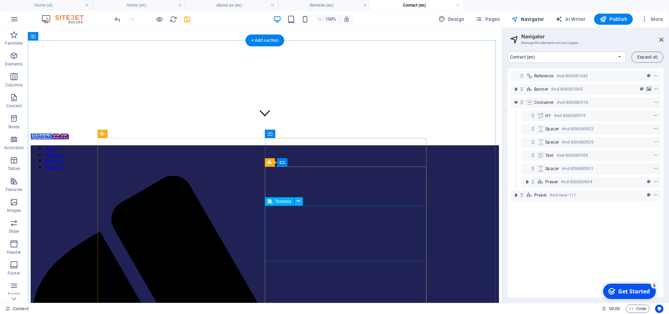
scroll to position [0, 0]
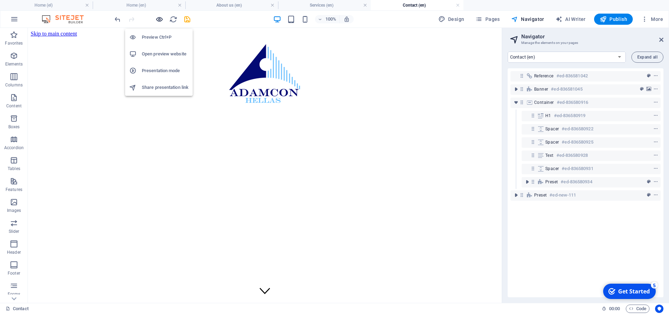
click at [160, 20] on icon "button" at bounding box center [159, 19] width 8 height 8
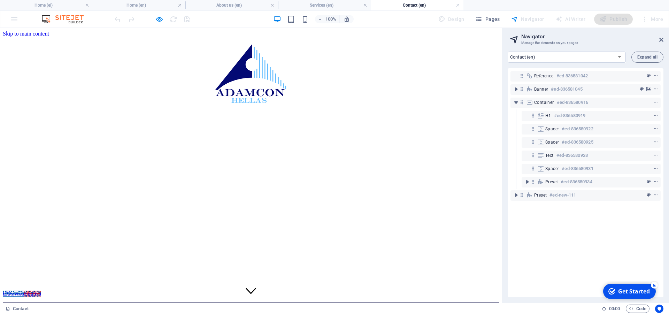
click at [100, 303] on ul "Home About us Services Contact" at bounding box center [251, 315] width 496 height 25
click at [30, 303] on link "Home" at bounding box center [24, 306] width 14 height 6
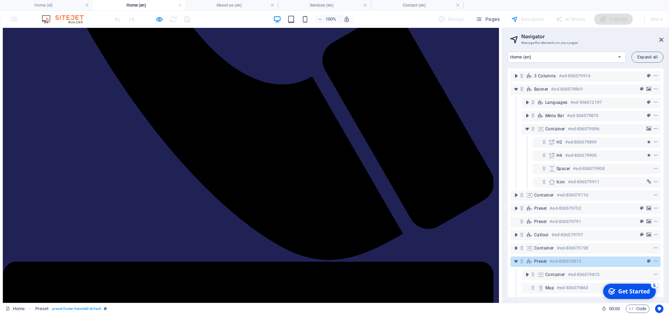
scroll to position [682, 0]
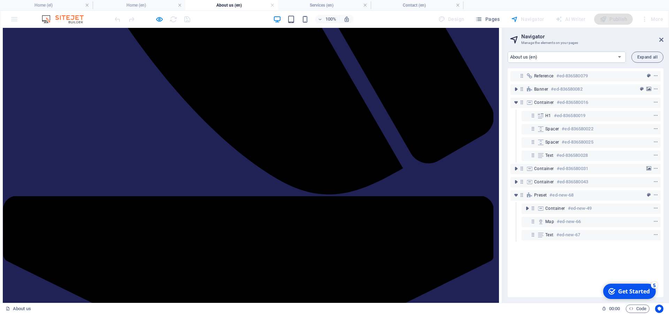
scroll to position [765, 0]
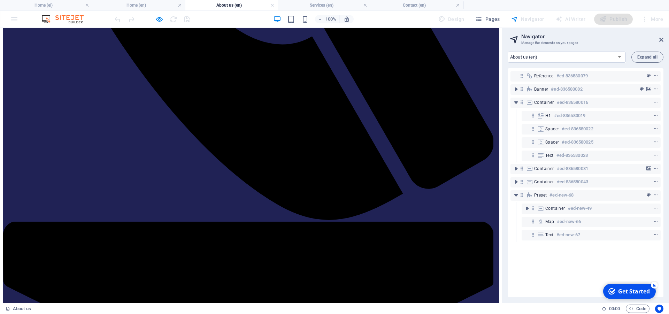
select select "16077547-en"
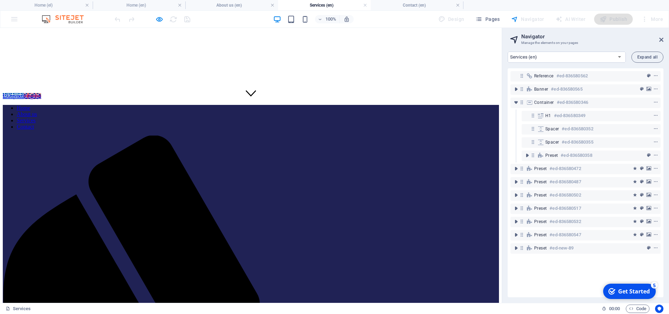
scroll to position [21, 0]
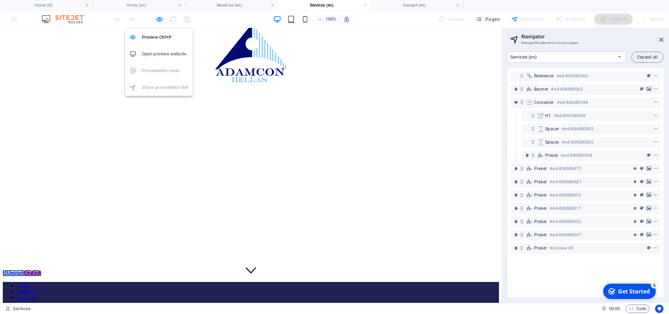
click at [170, 55] on h6 "Open preview website" at bounding box center [165, 54] width 47 height 8
click at [160, 20] on icon "button" at bounding box center [159, 19] width 8 height 8
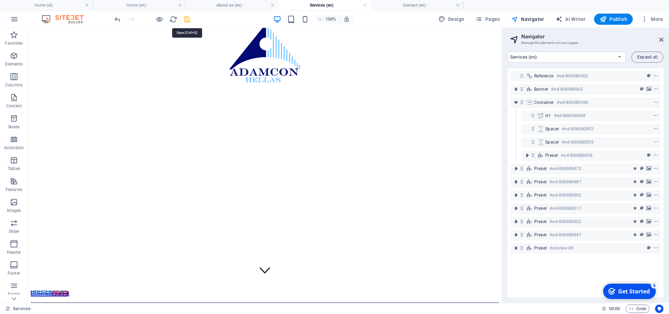
click at [189, 20] on icon "save" at bounding box center [187, 19] width 8 height 8
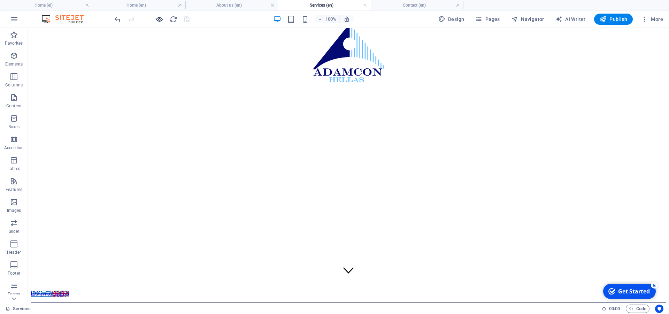
click at [161, 20] on icon "button" at bounding box center [159, 19] width 8 height 8
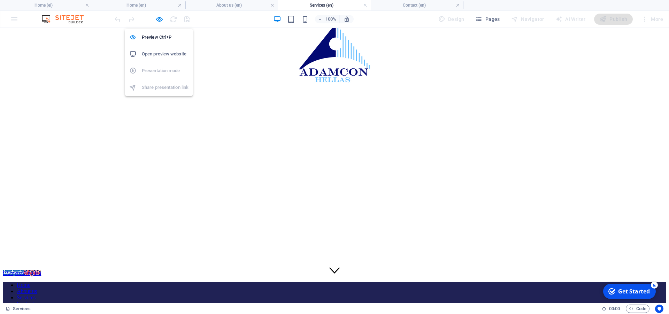
click at [162, 55] on h6 "Open preview website" at bounding box center [165, 54] width 47 height 8
click at [162, 19] on icon "button" at bounding box center [159, 19] width 8 height 8
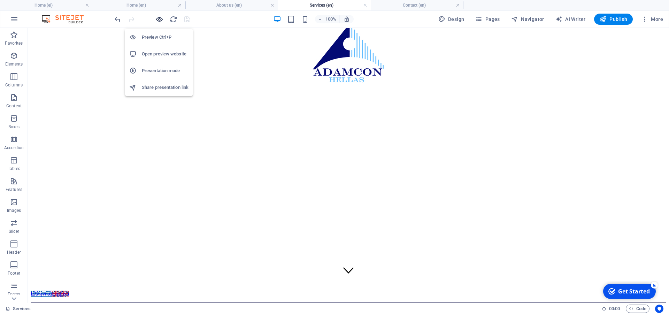
click at [161, 20] on icon "button" at bounding box center [159, 19] width 8 height 8
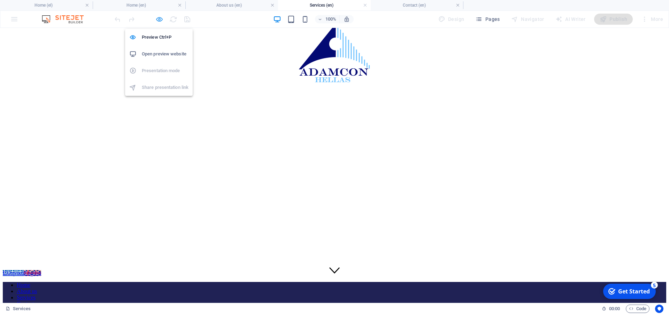
click at [160, 17] on icon "button" at bounding box center [159, 19] width 8 height 8
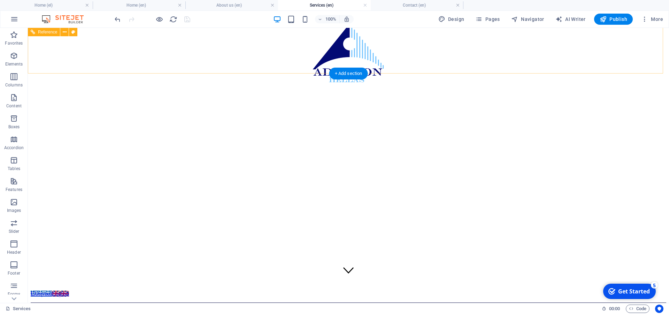
click at [217, 23] on div at bounding box center [349, 19] width 636 height 6
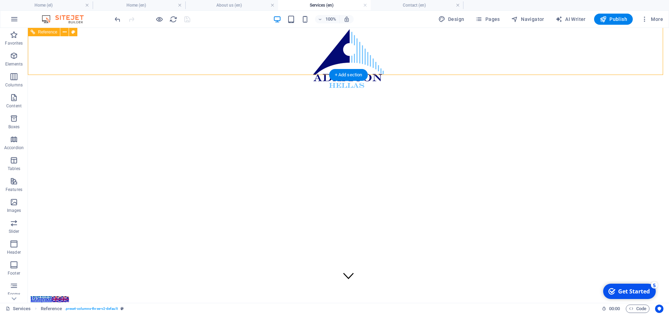
scroll to position [0, 0]
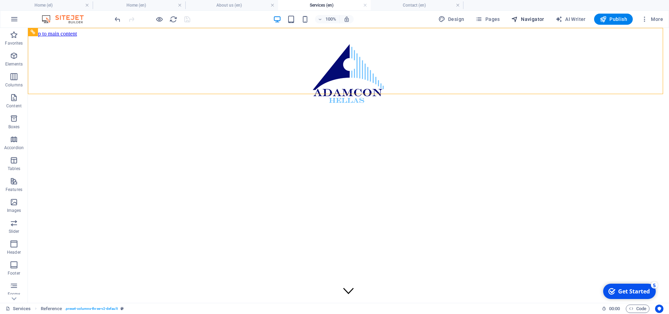
click at [532, 21] on span "Navigator" at bounding box center [527, 19] width 33 height 7
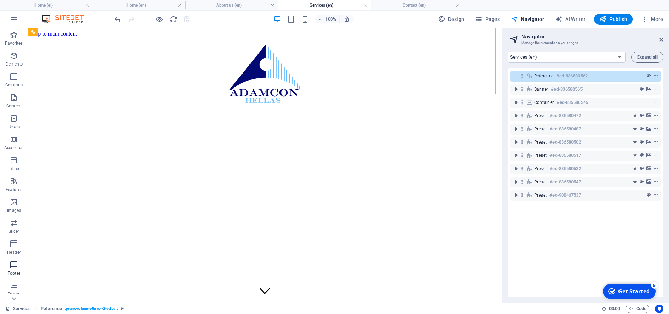
click at [11, 273] on p "Footer" at bounding box center [14, 274] width 13 height 6
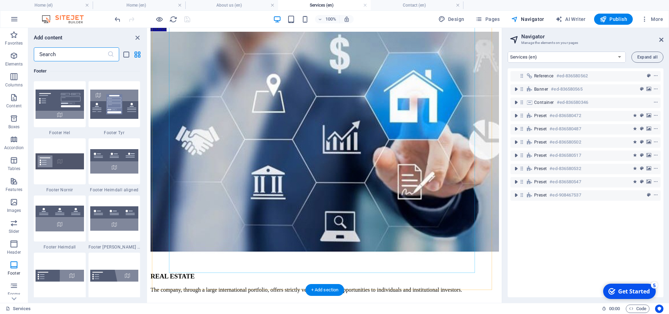
scroll to position [2955, 0]
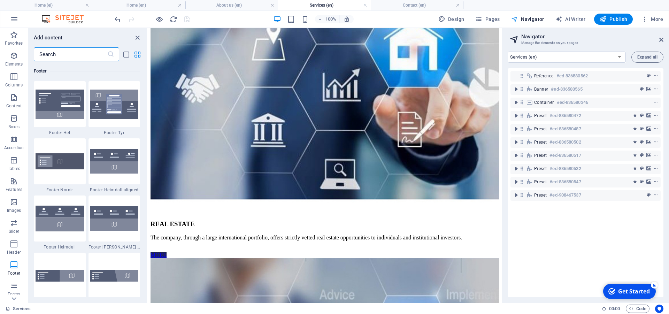
click at [532, 18] on span "Navigator" at bounding box center [527, 19] width 33 height 7
click at [508, 52] on select "Home (el) About us (el) Services (el) Pricing (el) Contact (el) Legal Notice (e…" at bounding box center [567, 57] width 118 height 11
select select "16077541-en"
click option "Home (en)" at bounding box center [0, 0] width 0 height 0
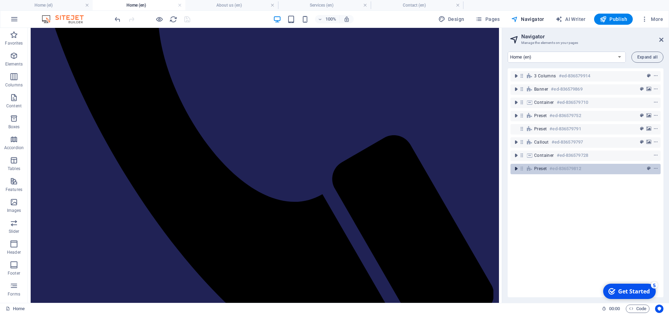
click at [517, 170] on icon "toggle-expand" at bounding box center [516, 168] width 7 height 7
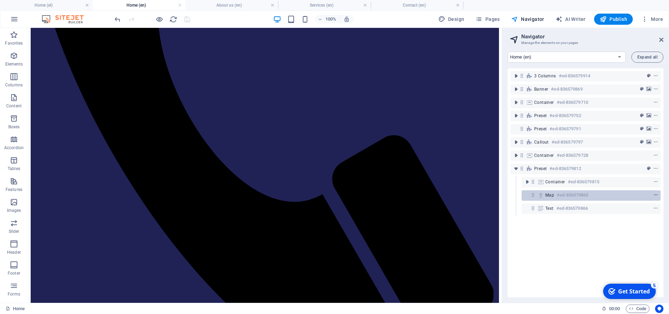
click at [654, 196] on icon "context-menu" at bounding box center [656, 195] width 5 height 5
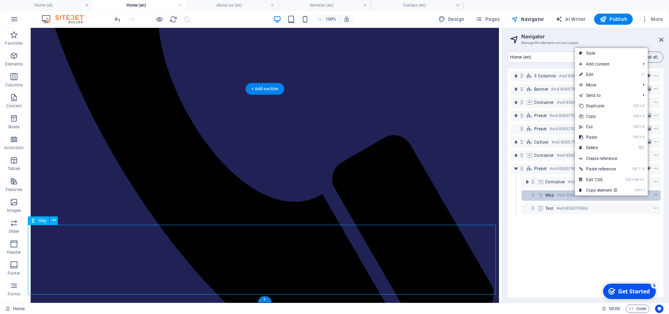
scroll to position [1242, 0]
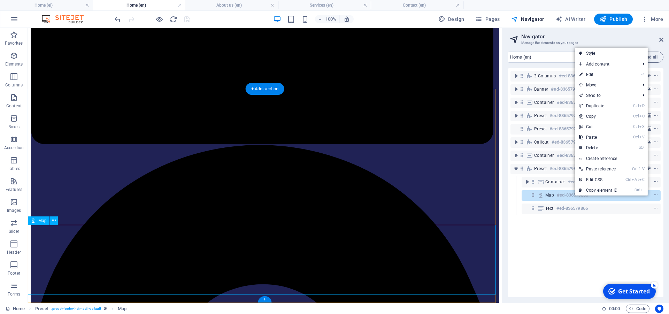
click at [555, 197] on div "Map #ed-836579863" at bounding box center [586, 195] width 81 height 8
click at [595, 196] on div "Map #ed-836579863" at bounding box center [586, 195] width 81 height 8
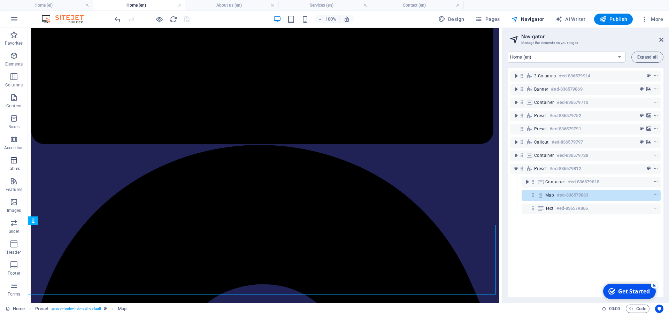
scroll to position [39, 0]
click at [10, 227] on icon "button" at bounding box center [14, 226] width 8 height 8
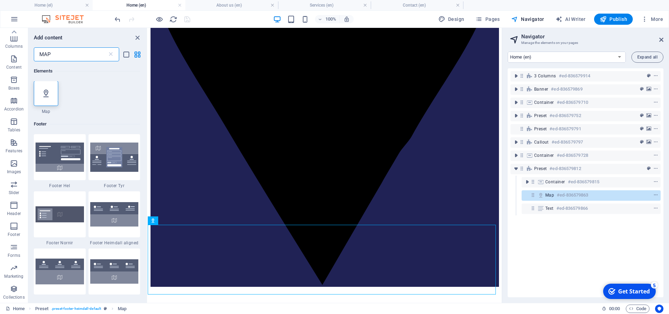
scroll to position [0, 0]
type input "MAP"
click at [45, 96] on icon at bounding box center [45, 93] width 9 height 9
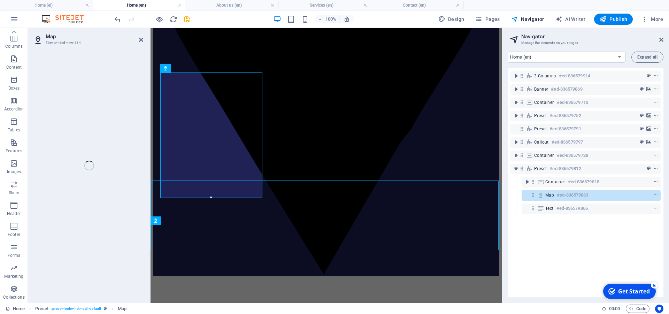
scroll to position [1353, 0]
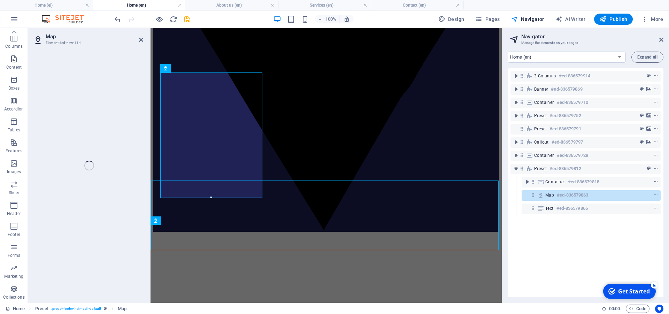
select select "1"
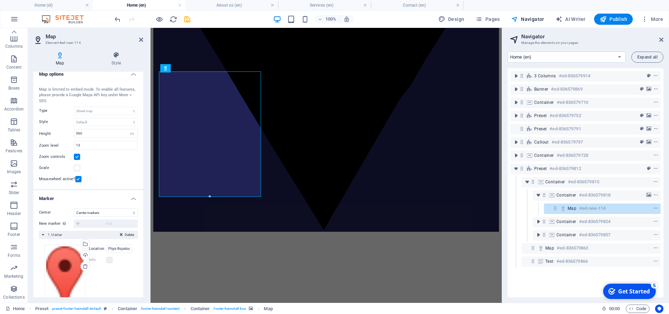
scroll to position [0, 0]
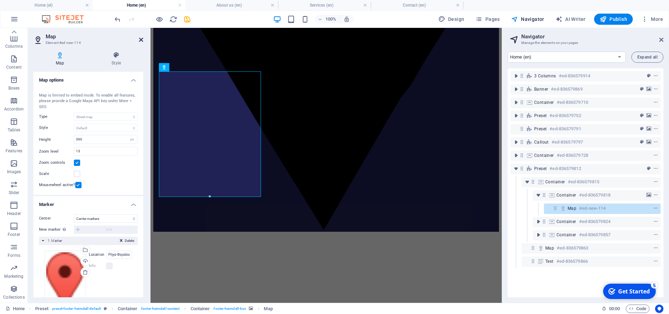
click at [141, 39] on icon at bounding box center [141, 40] width 4 height 6
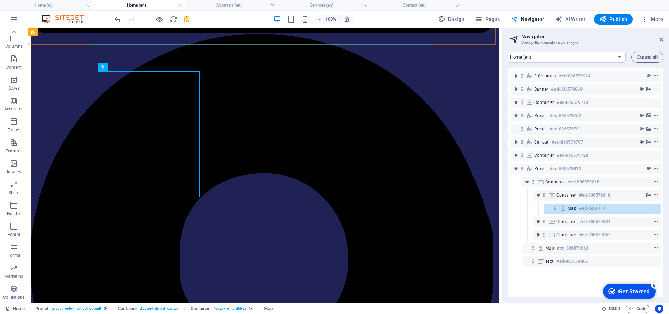
scroll to position [1287, 0]
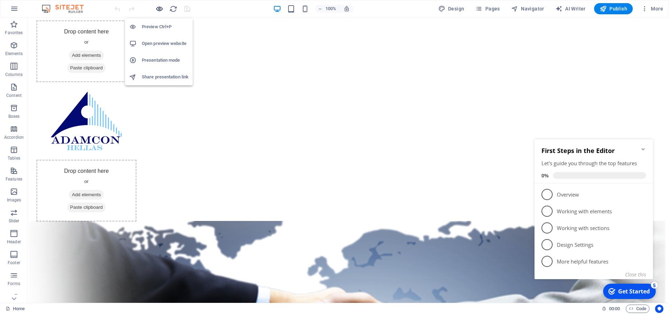
click at [158, 6] on icon "button" at bounding box center [159, 9] width 8 height 8
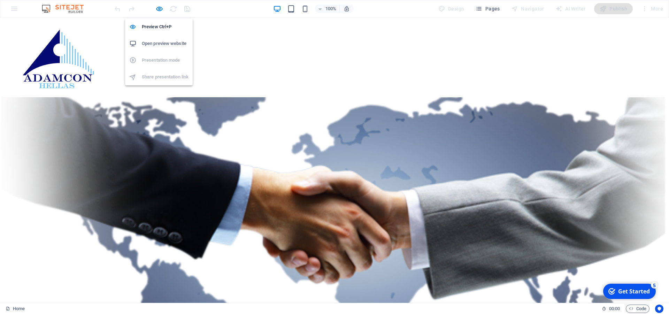
click at [155, 44] on h6 "Open preview website" at bounding box center [165, 43] width 47 height 8
click at [158, 7] on icon "button" at bounding box center [159, 9] width 8 height 8
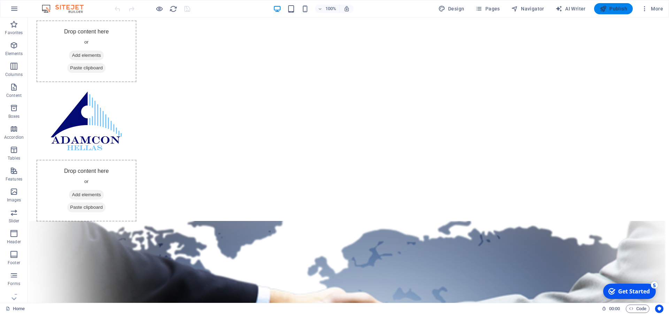
click at [611, 7] on span "Publish" at bounding box center [614, 8] width 28 height 7
click at [521, 8] on span "Navigator" at bounding box center [527, 8] width 33 height 7
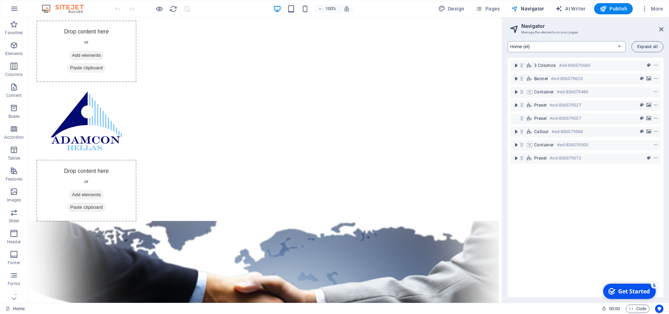
click at [508, 41] on select "Home (el) About us (el) Services (el) Pricing (el) Contact (el) Legal Notice (e…" at bounding box center [567, 46] width 118 height 11
click option "Home (en)" at bounding box center [0, 0] width 0 height 0
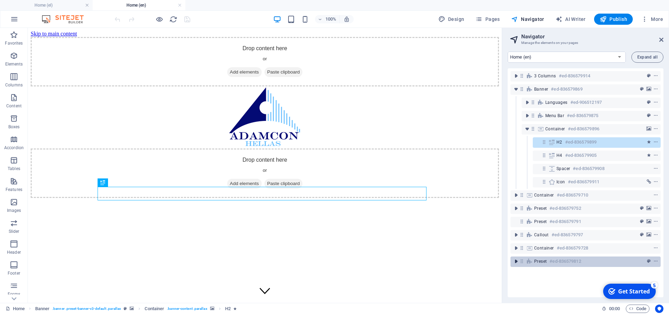
click at [516, 263] on icon "toggle-expand" at bounding box center [516, 261] width 7 height 7
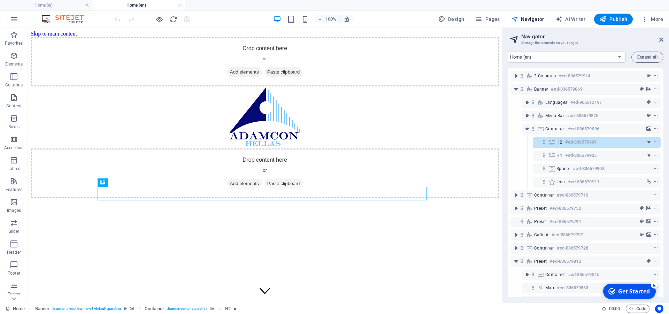
scroll to position [18, 0]
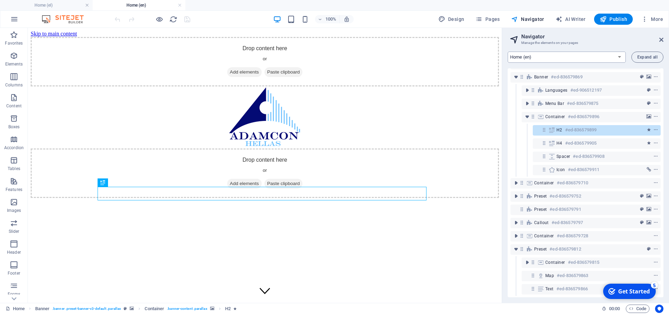
click at [508, 52] on select "Home (el) About us (el) Services (el) Pricing (el) Contact (el) Legal Notice (e…" at bounding box center [567, 57] width 118 height 11
click option "About us (en)" at bounding box center [0, 0] width 0 height 0
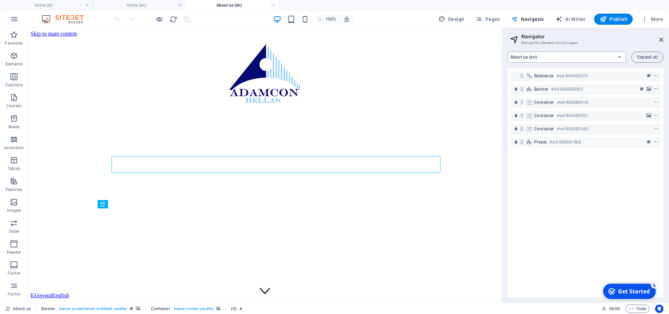
scroll to position [0, 0]
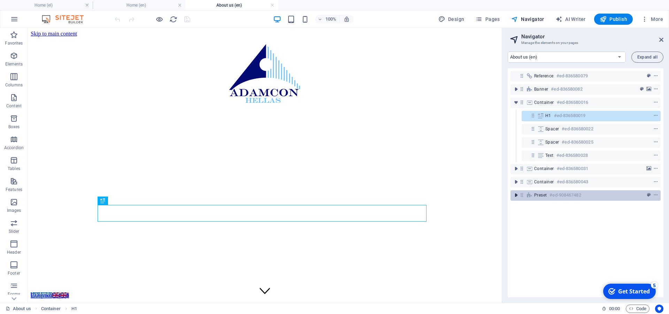
click at [513, 196] on icon "toggle-expand" at bounding box center [516, 195] width 7 height 7
click at [548, 195] on div "Preset #ed-908467482" at bounding box center [580, 195] width 92 height 8
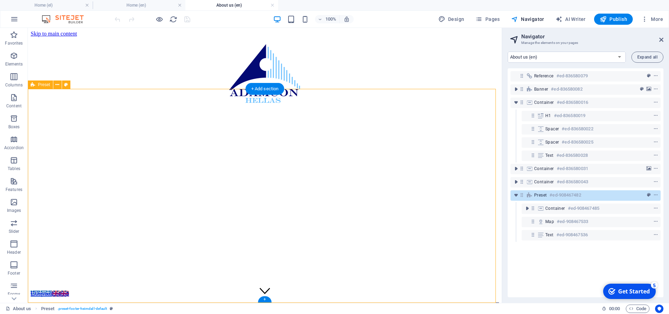
scroll to position [1014, 0]
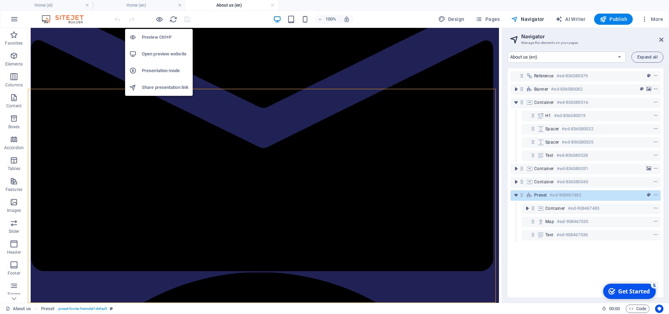
click at [154, 50] on h6 "Open preview website" at bounding box center [165, 54] width 47 height 8
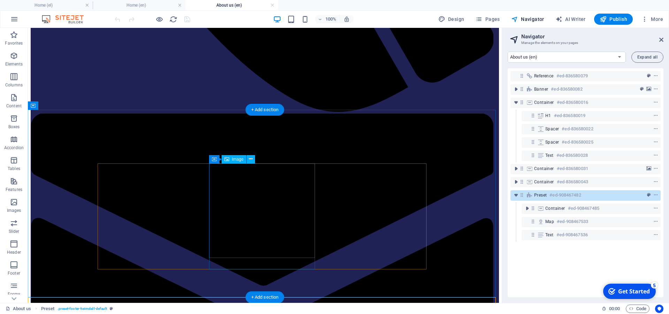
scroll to position [765, 0]
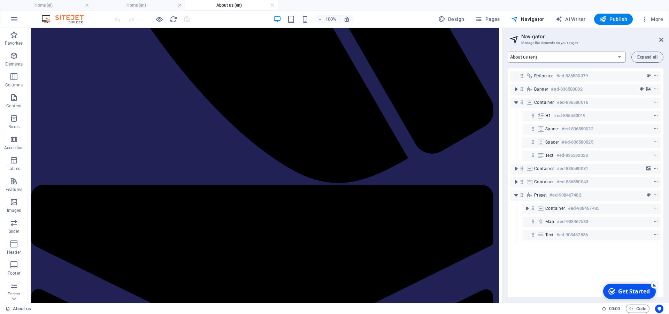
click at [508, 52] on select "Home (el) About us (el) Services (el) Pricing (el) Contact (el) Legal Notice (e…" at bounding box center [567, 57] width 118 height 11
click option "Home (en)" at bounding box center [0, 0] width 0 height 0
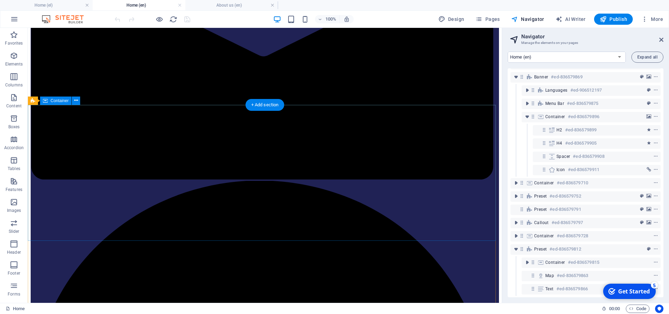
scroll to position [1242, 0]
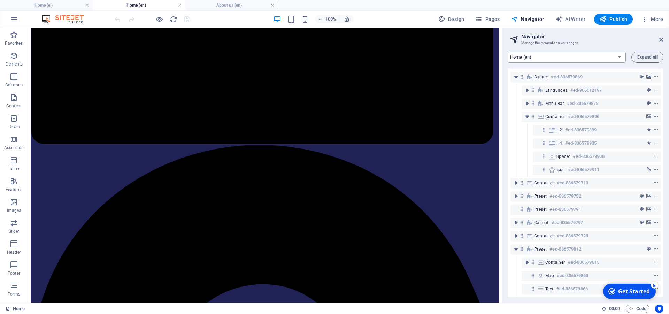
click at [508, 52] on select "Home (el) About us (el) Services (el) Pricing (el) Contact (el) Legal Notice (e…" at bounding box center [567, 57] width 118 height 11
select select "16077544-en"
click option "About us (en)" at bounding box center [0, 0] width 0 height 0
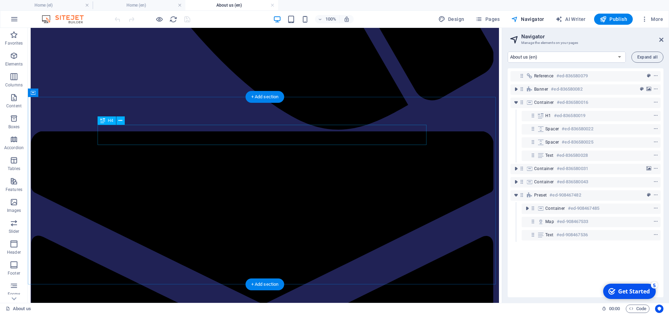
scroll to position [1014, 0]
